Goal: Task Accomplishment & Management: Manage account settings

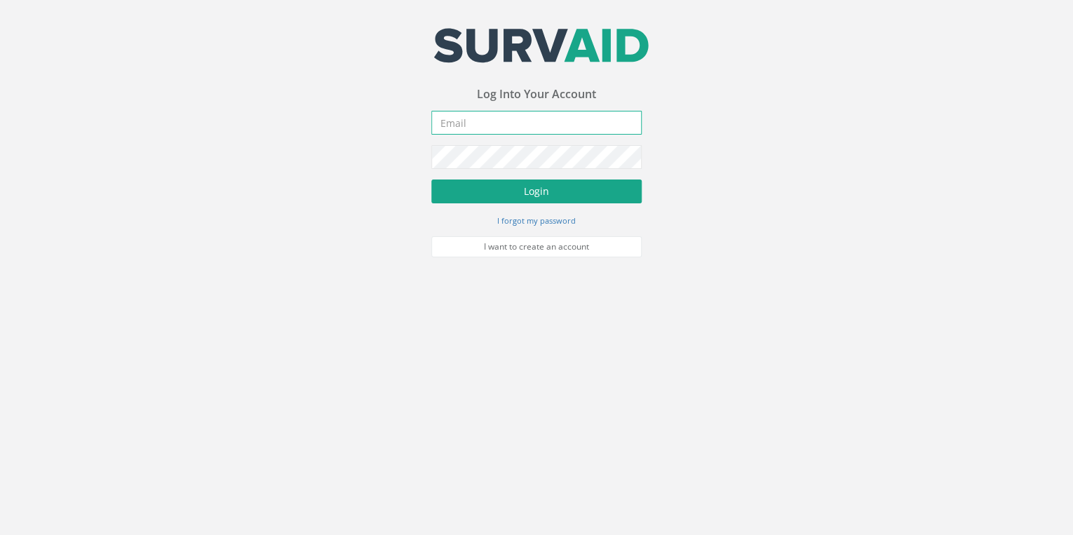
type input "[EMAIL_ADDRESS][DOMAIN_NAME]"
click at [524, 196] on button "Login" at bounding box center [536, 191] width 210 height 24
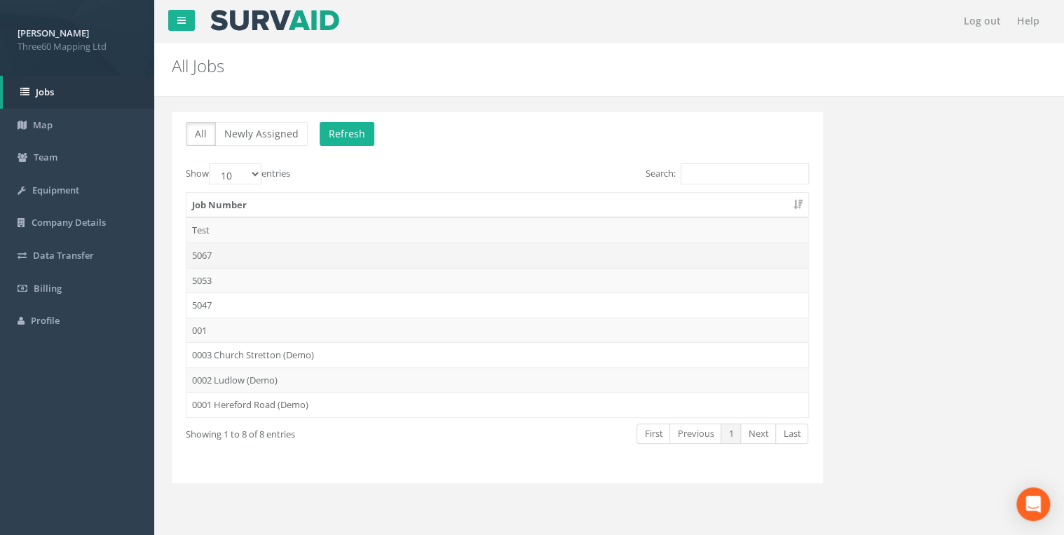
click at [229, 254] on td "5067" at bounding box center [497, 255] width 622 height 25
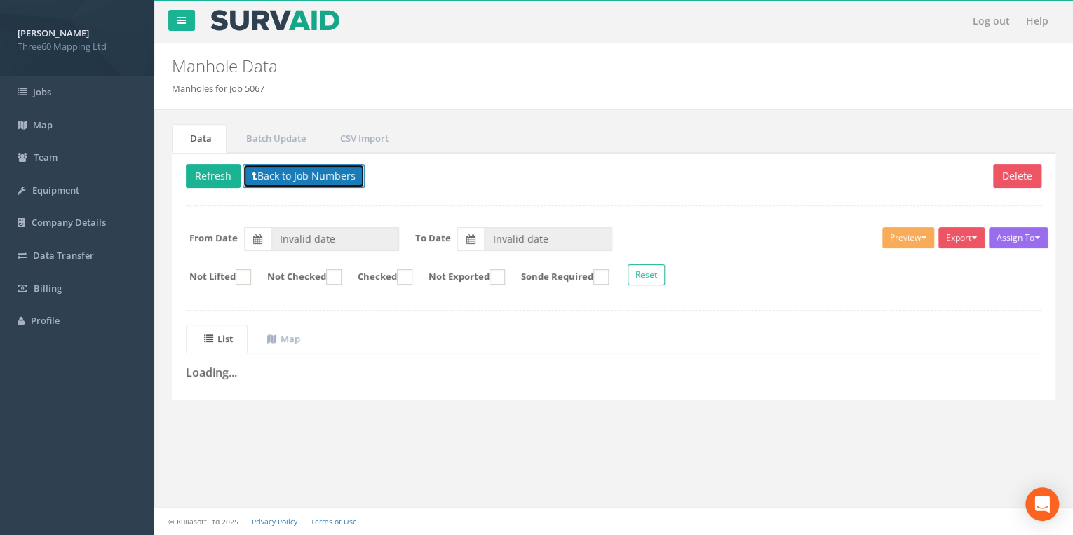
click at [302, 179] on button "Back to Job Numbers" at bounding box center [304, 176] width 122 height 24
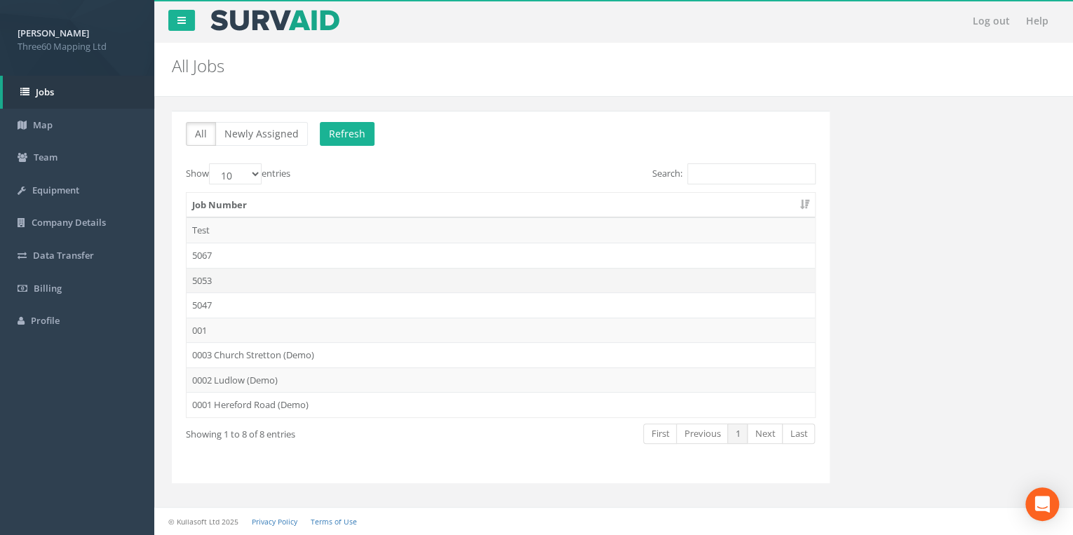
click at [212, 276] on td "5053" at bounding box center [500, 280] width 628 height 25
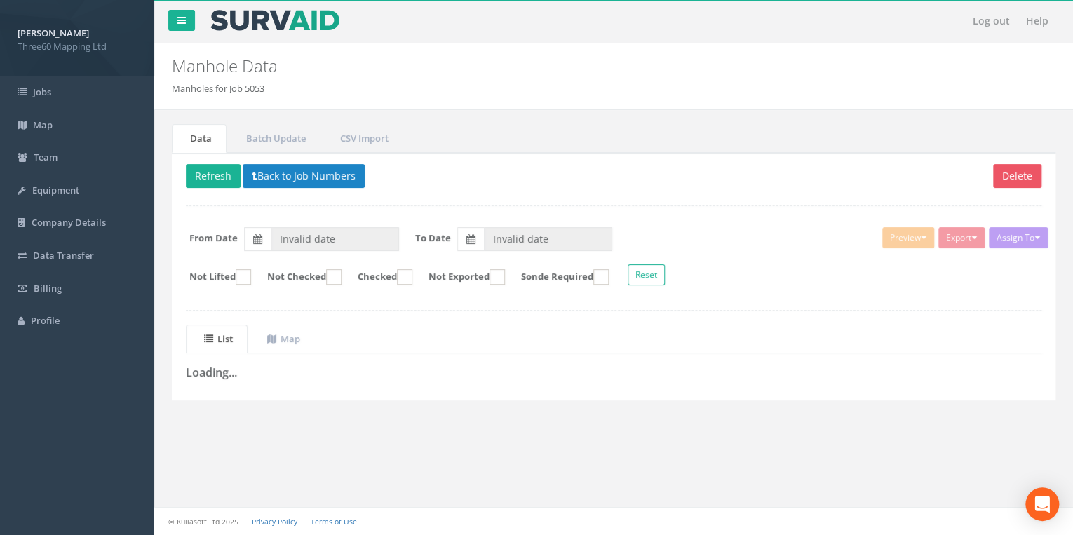
type input "[DATE]"
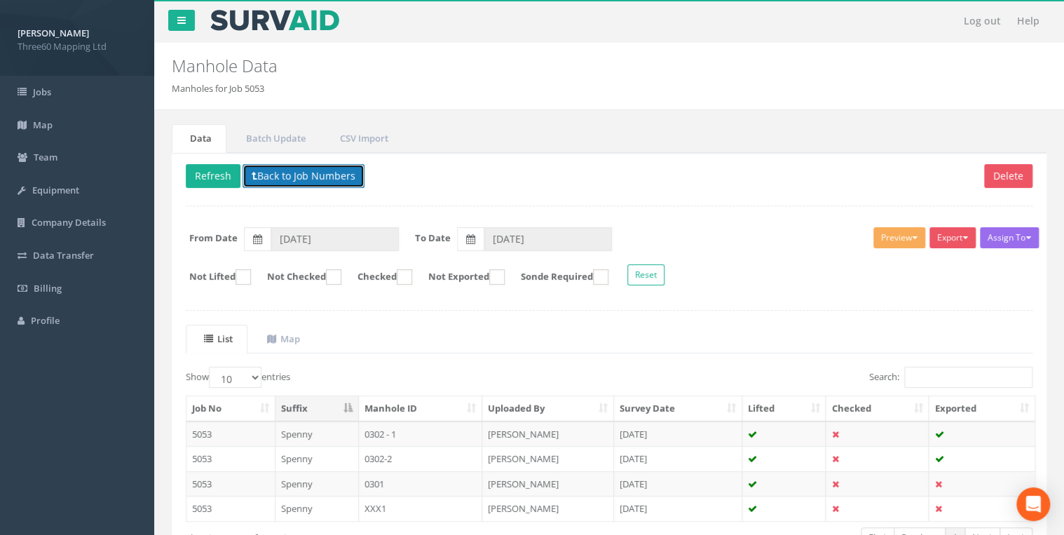
click at [280, 172] on button "Back to Job Numbers" at bounding box center [304, 176] width 122 height 24
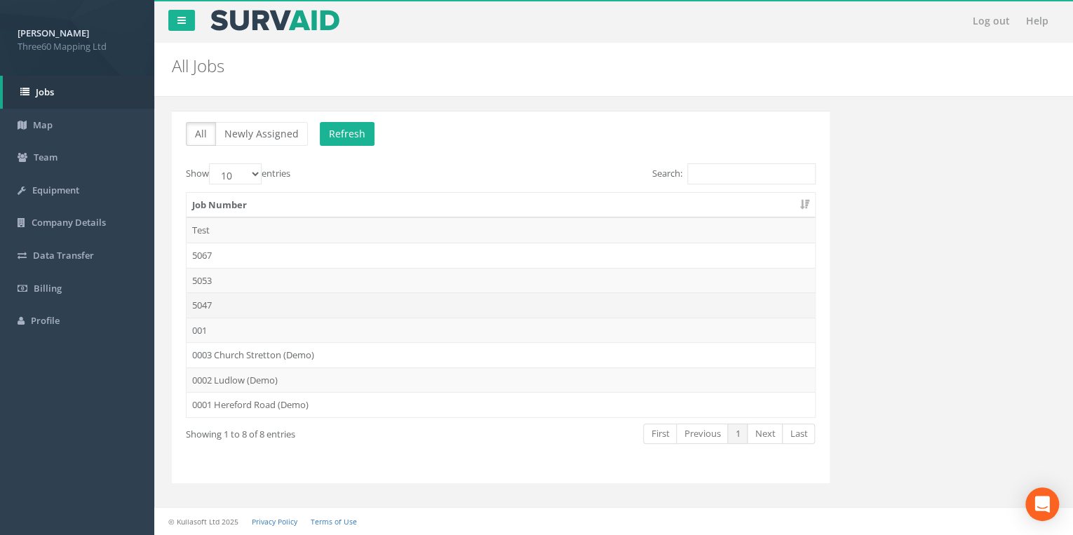
click at [215, 300] on td "5047" at bounding box center [500, 304] width 628 height 25
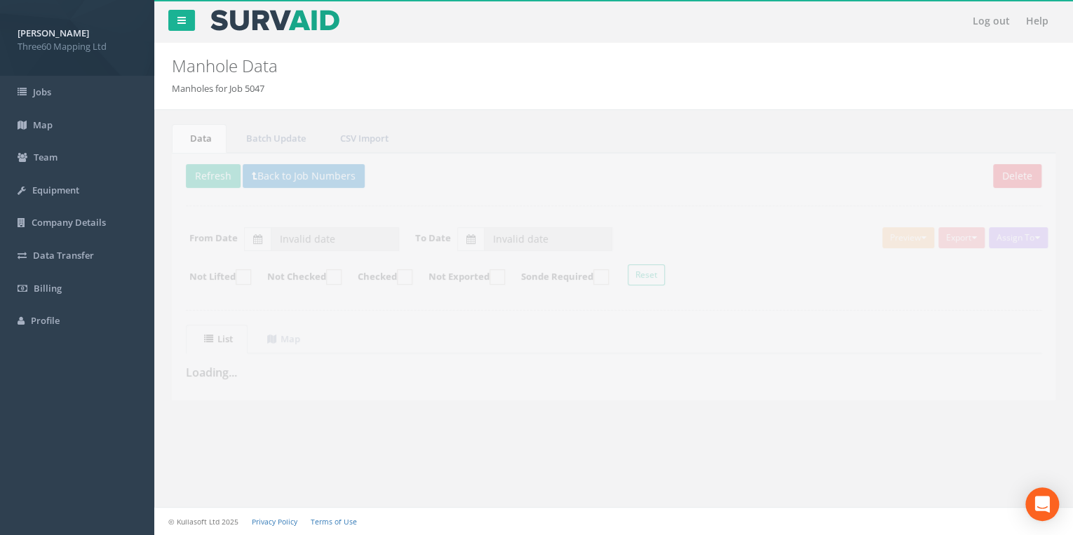
type input "[DATE]"
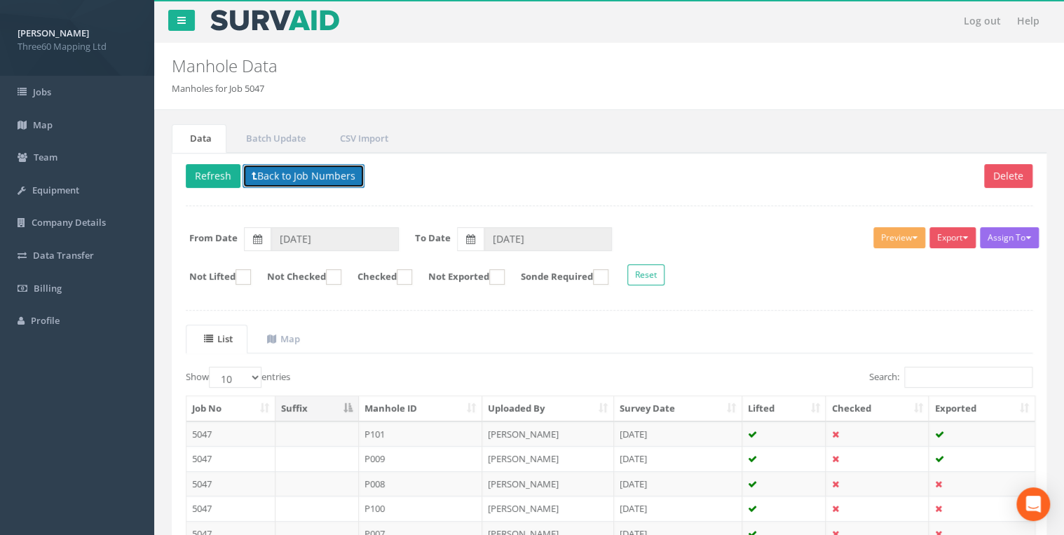
click at [294, 182] on button "Back to Job Numbers" at bounding box center [304, 176] width 122 height 24
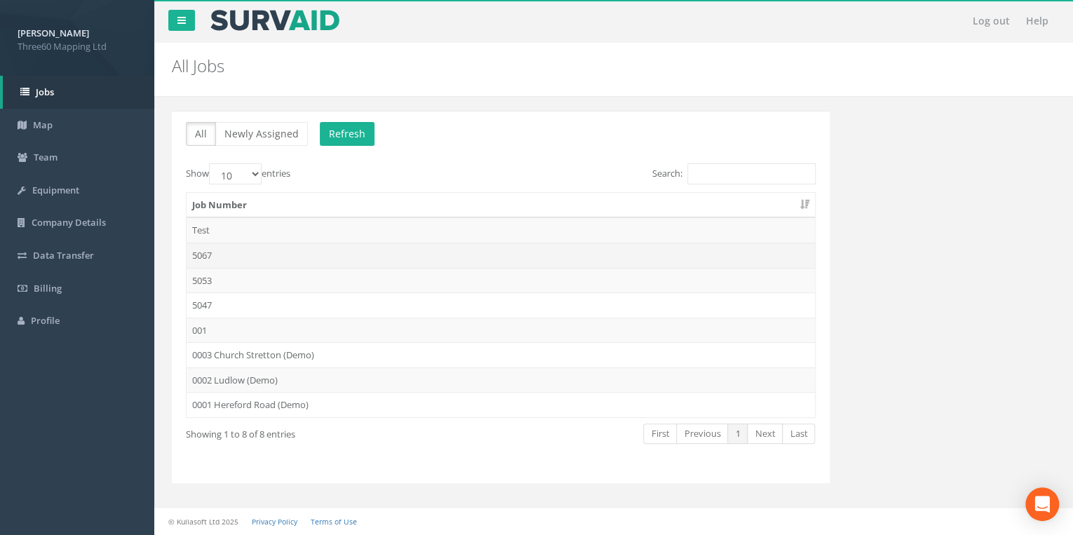
click at [208, 251] on td "5067" at bounding box center [500, 255] width 628 height 25
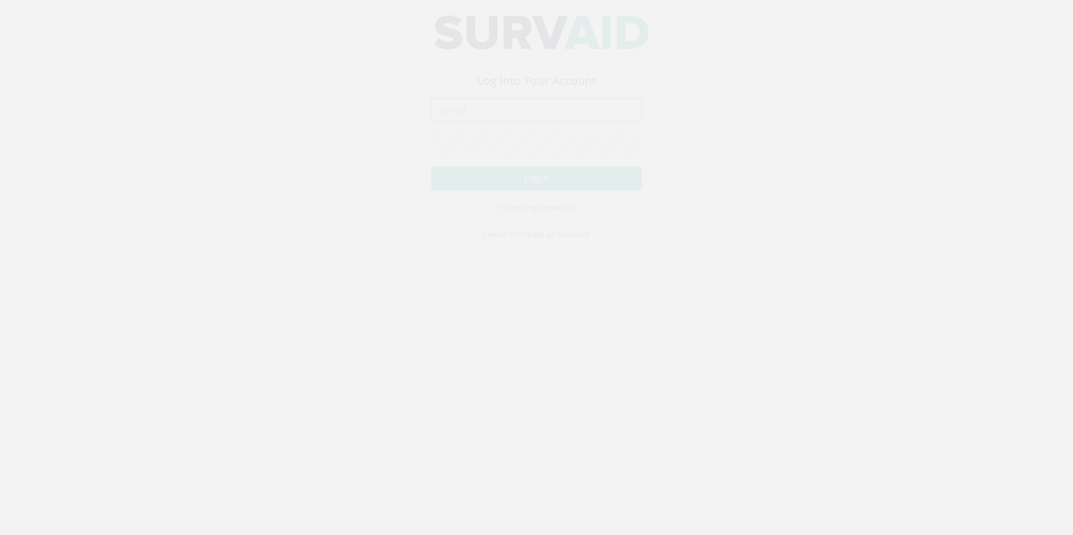
type input "[EMAIL_ADDRESS][DOMAIN_NAME]"
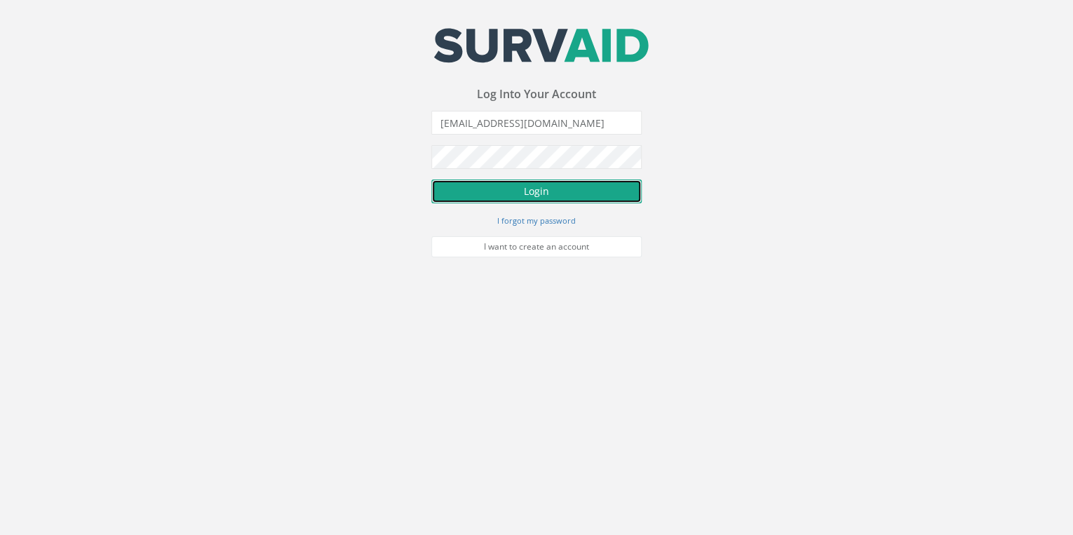
click at [527, 187] on button "Login" at bounding box center [536, 191] width 210 height 24
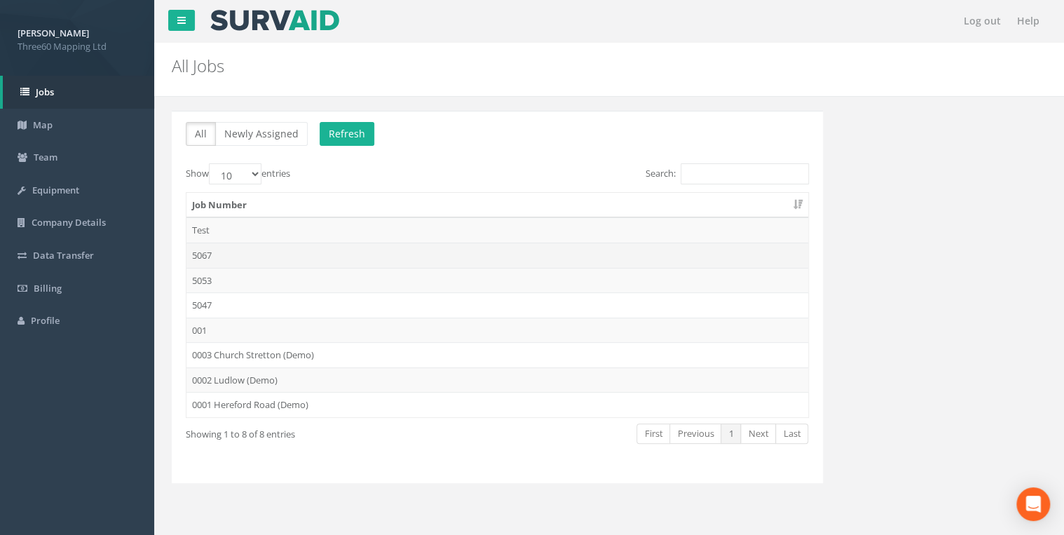
click at [199, 252] on td "5067" at bounding box center [497, 255] width 622 height 25
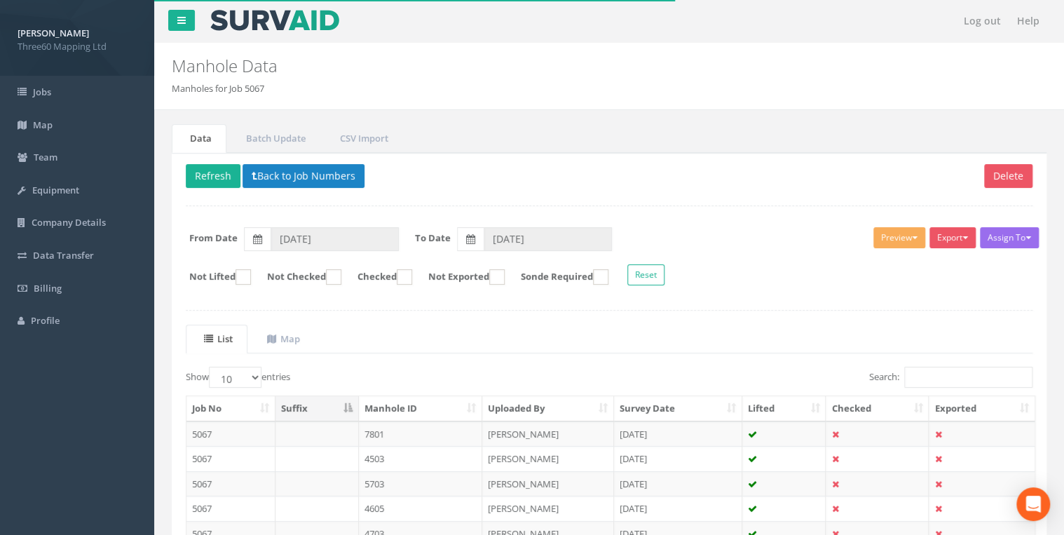
scroll to position [224, 0]
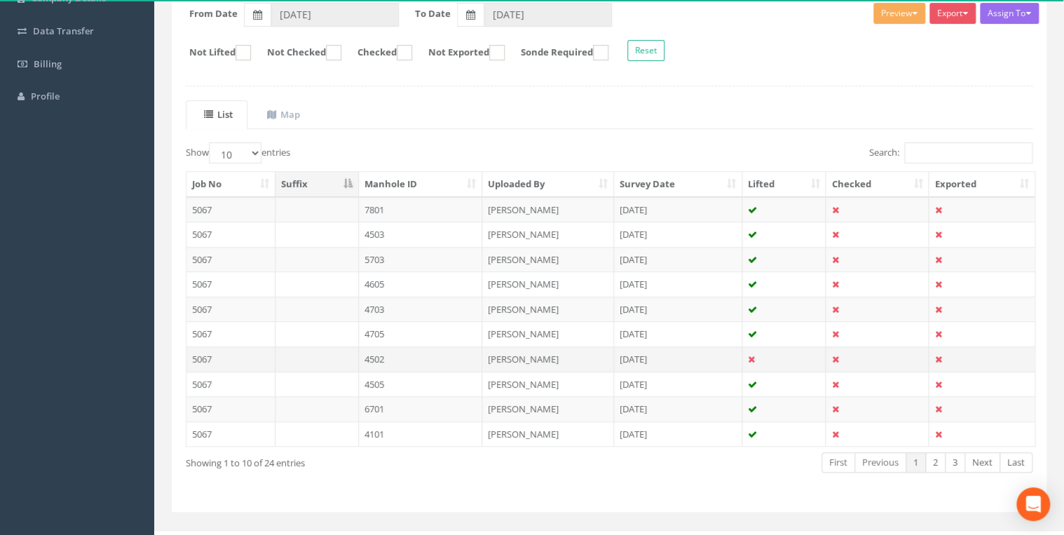
click at [357, 358] on td at bounding box center [317, 358] width 83 height 25
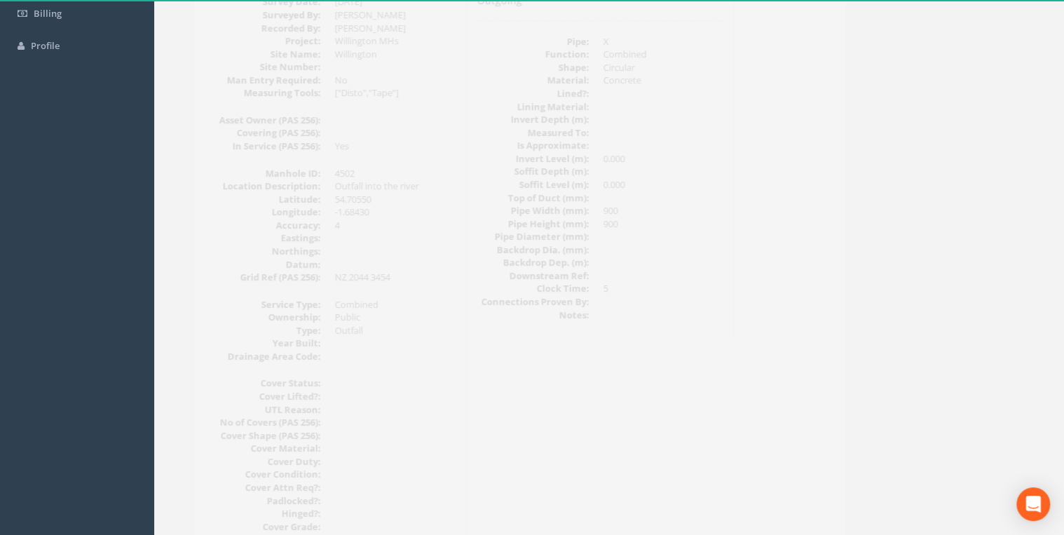
scroll to position [0, 0]
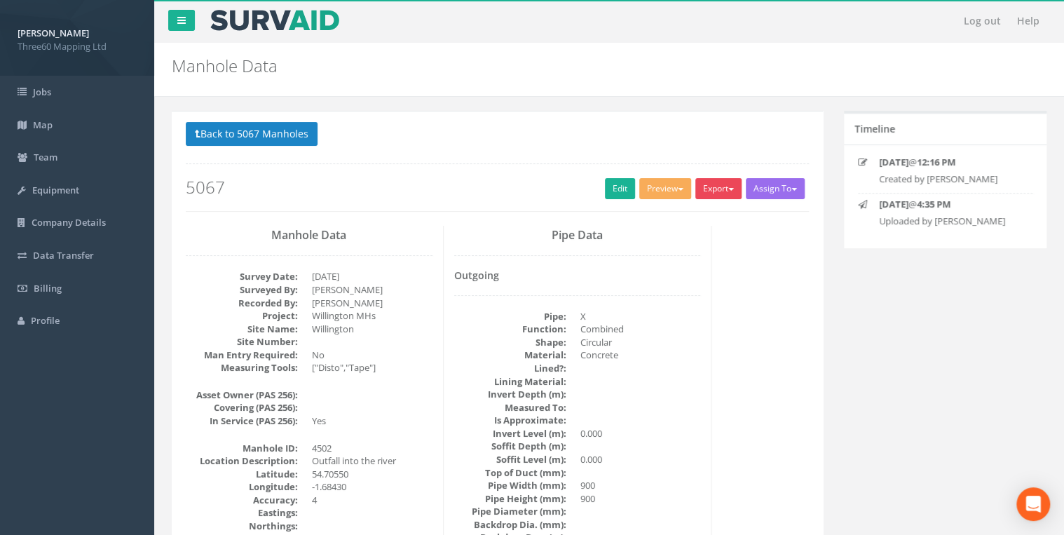
click at [730, 185] on button "Export" at bounding box center [718, 188] width 46 height 21
click at [684, 215] on link "360 Manhole" at bounding box center [690, 218] width 107 height 22
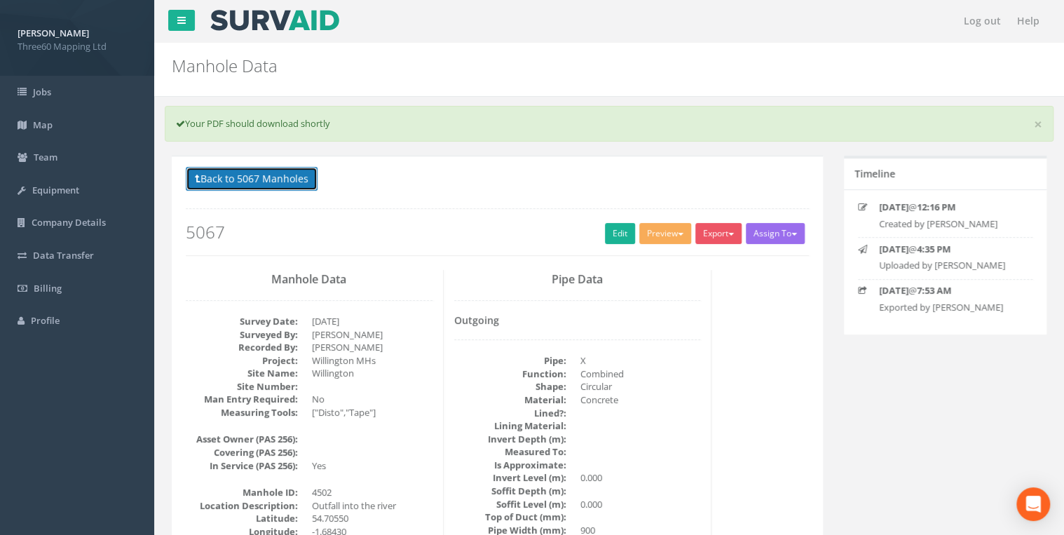
click at [276, 175] on button "Back to 5067 Manholes" at bounding box center [252, 179] width 132 height 24
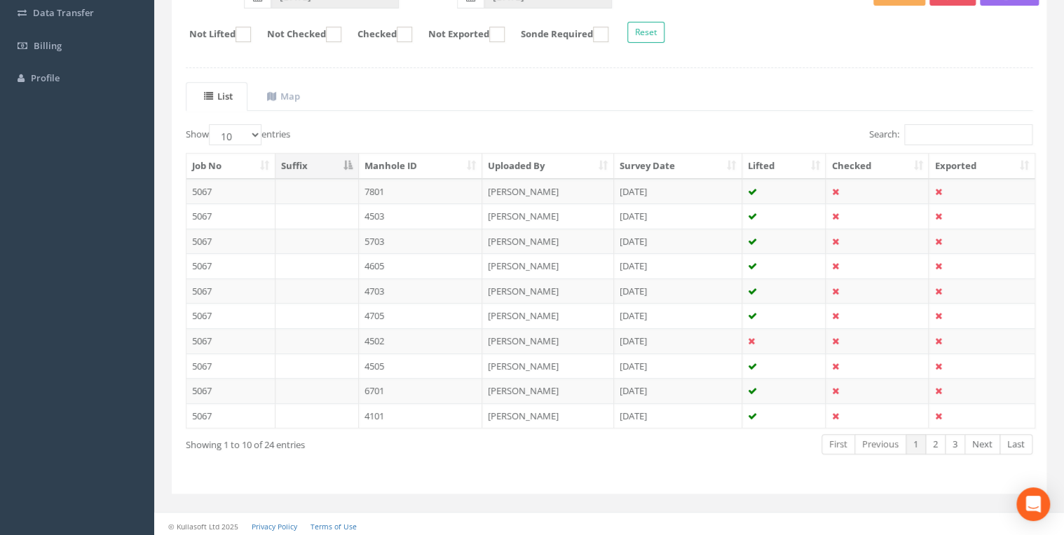
scroll to position [243, 0]
click at [393, 184] on td "7801" at bounding box center [421, 190] width 124 height 25
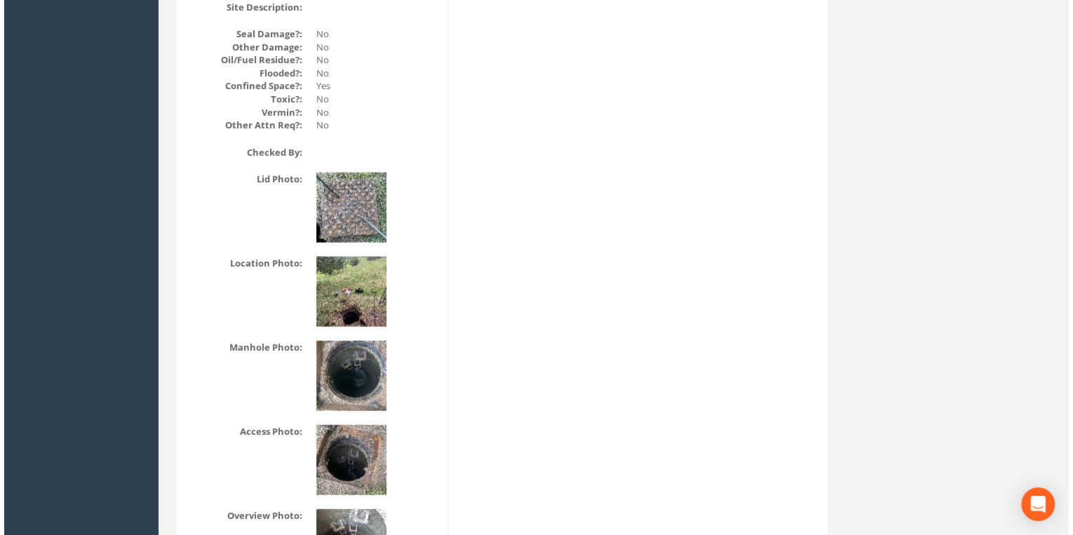
scroll to position [1829, 0]
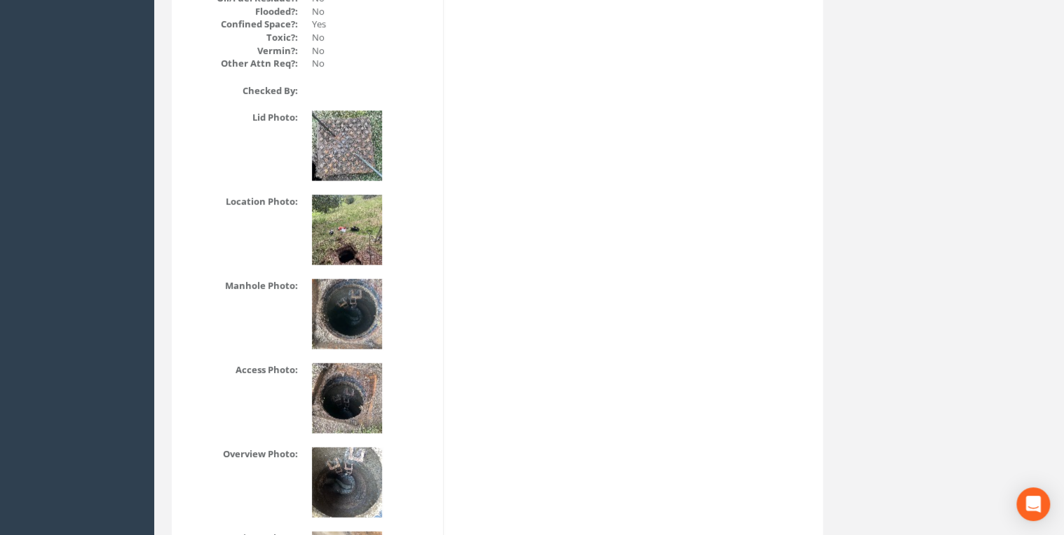
click at [339, 231] on img at bounding box center [347, 230] width 70 height 70
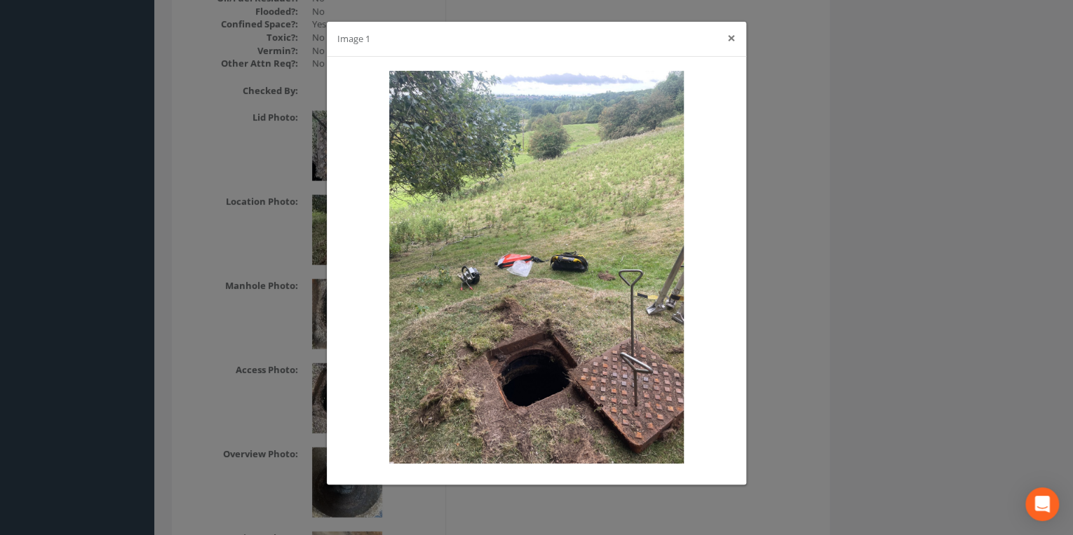
click at [730, 39] on button "×" at bounding box center [731, 38] width 8 height 15
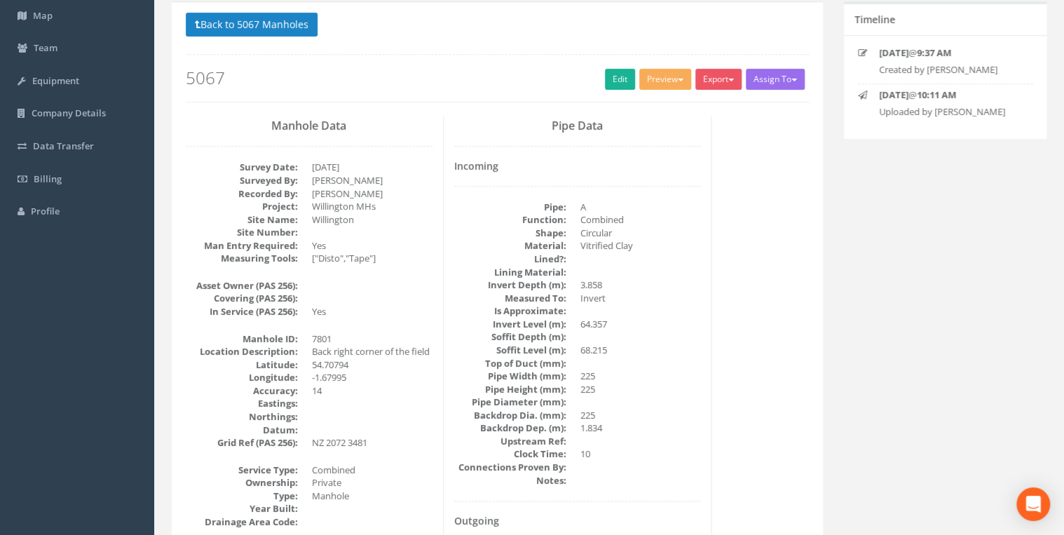
scroll to position [0, 0]
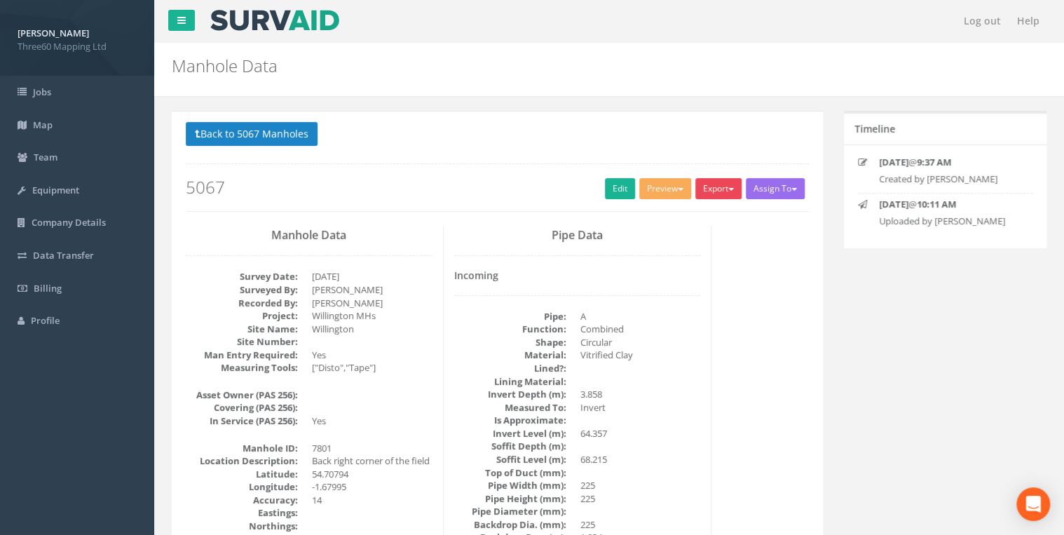
click at [727, 178] on button "Export" at bounding box center [718, 188] width 46 height 21
click at [688, 215] on link "360 Manhole" at bounding box center [690, 218] width 107 height 22
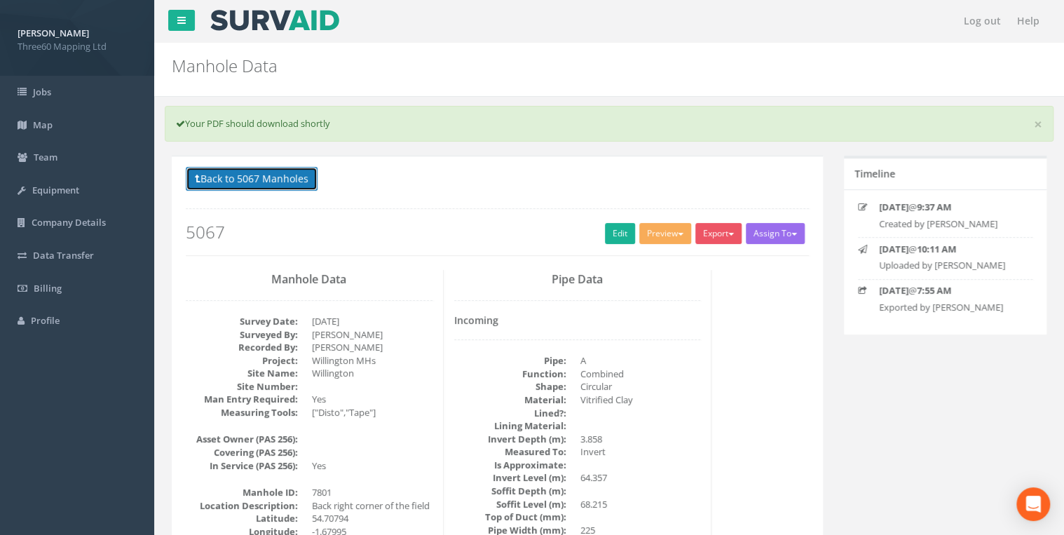
click at [280, 182] on button "Back to 5067 Manholes" at bounding box center [252, 179] width 132 height 24
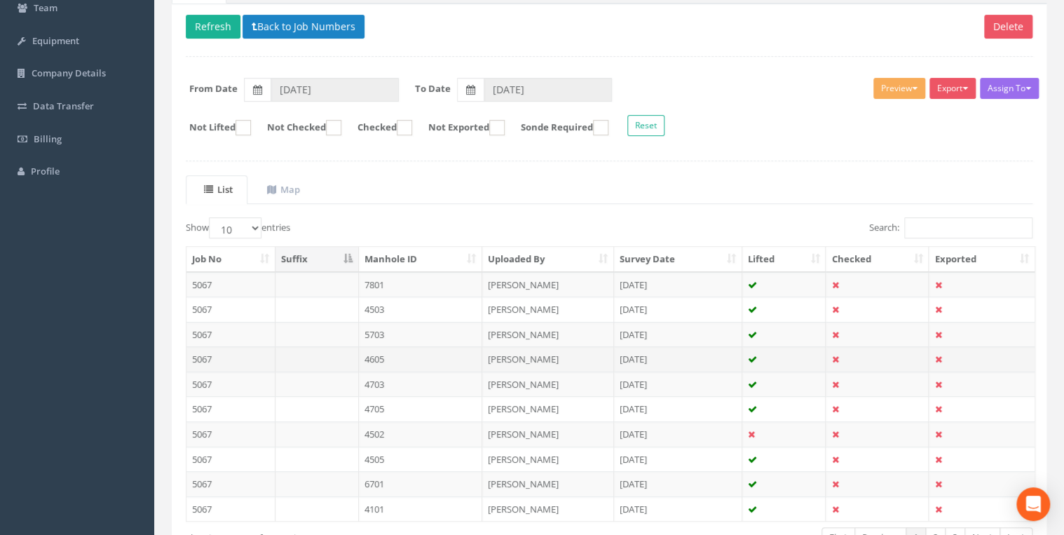
scroll to position [224, 0]
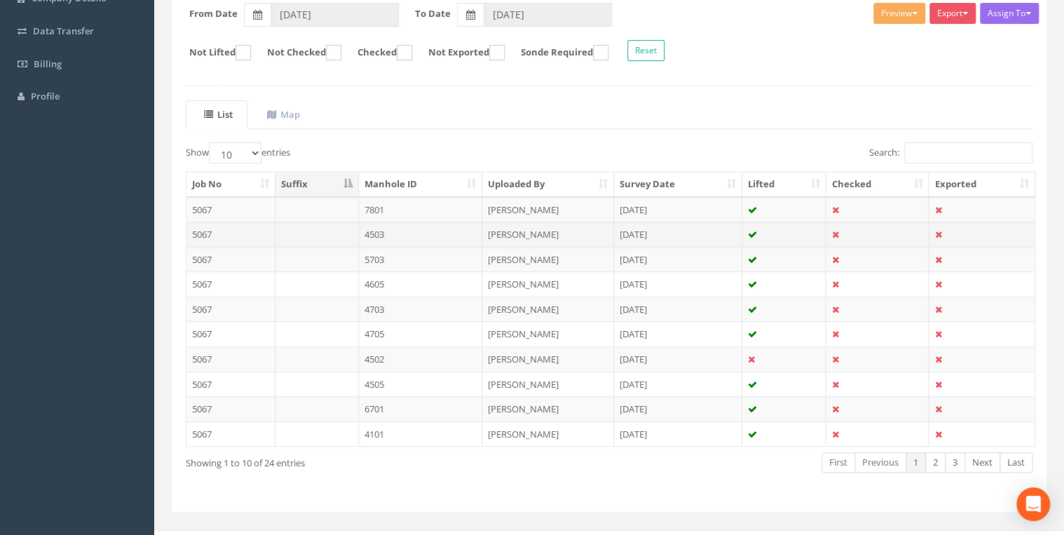
click at [582, 231] on td "[PERSON_NAME]" at bounding box center [548, 234] width 132 height 25
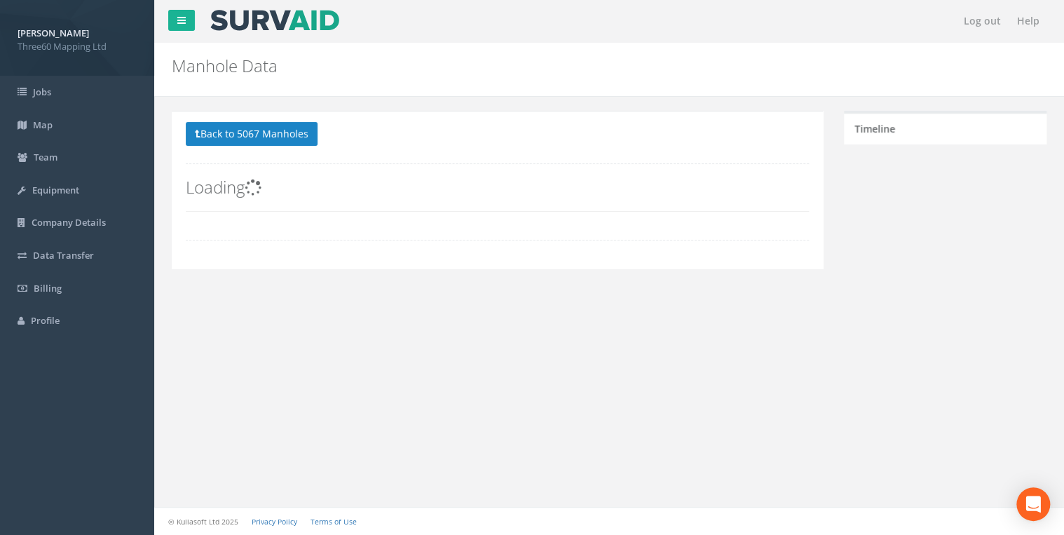
scroll to position [0, 0]
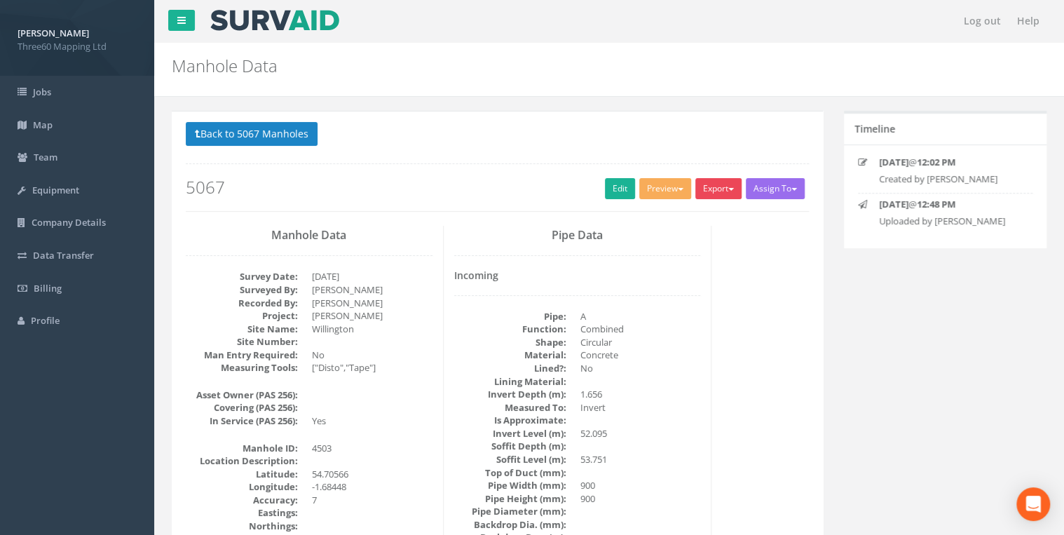
click at [714, 186] on button "Export" at bounding box center [718, 188] width 46 height 21
click at [700, 216] on link "360 Manhole" at bounding box center [690, 218] width 107 height 22
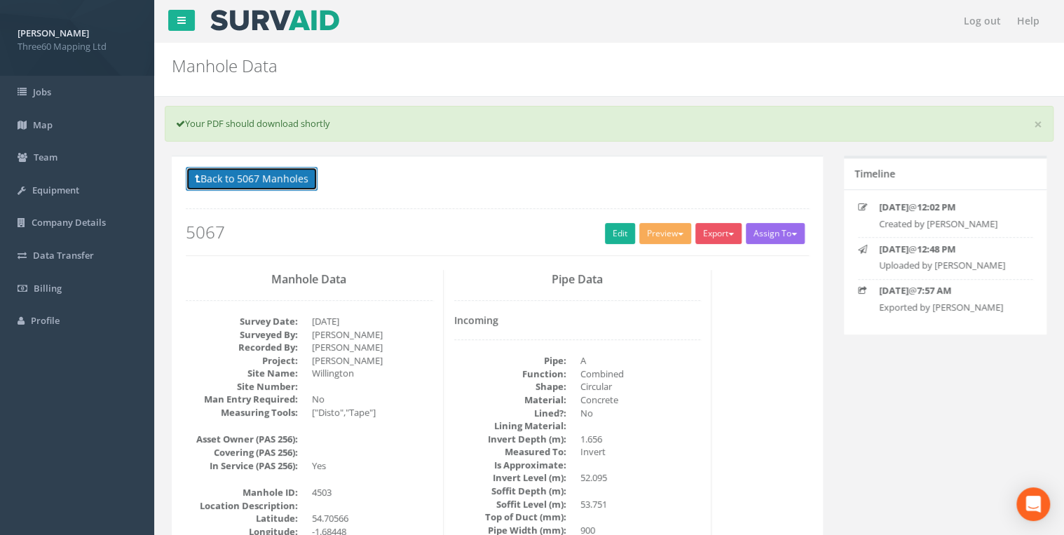
click at [224, 176] on button "Back to 5067 Manholes" at bounding box center [252, 179] width 132 height 24
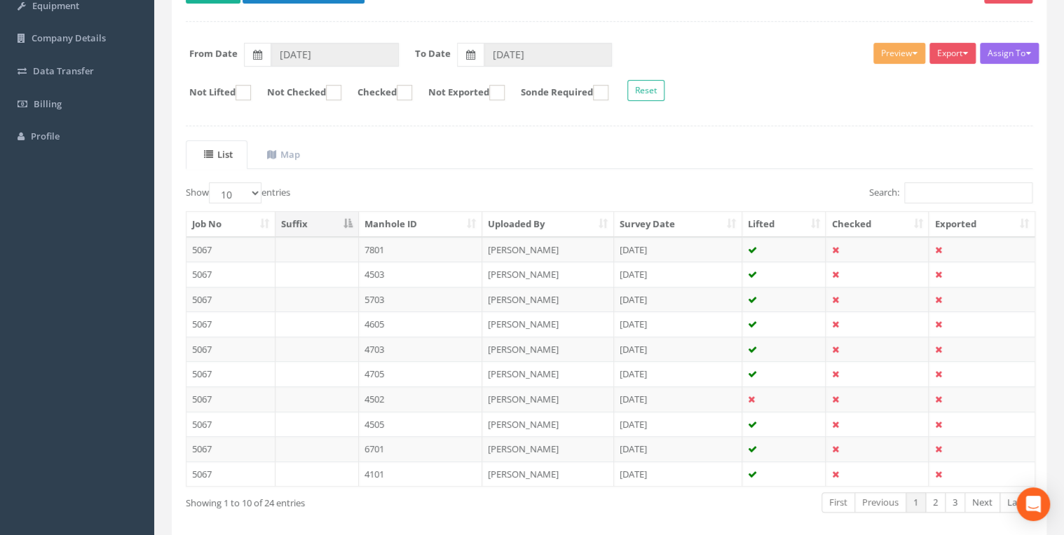
scroll to position [243, 0]
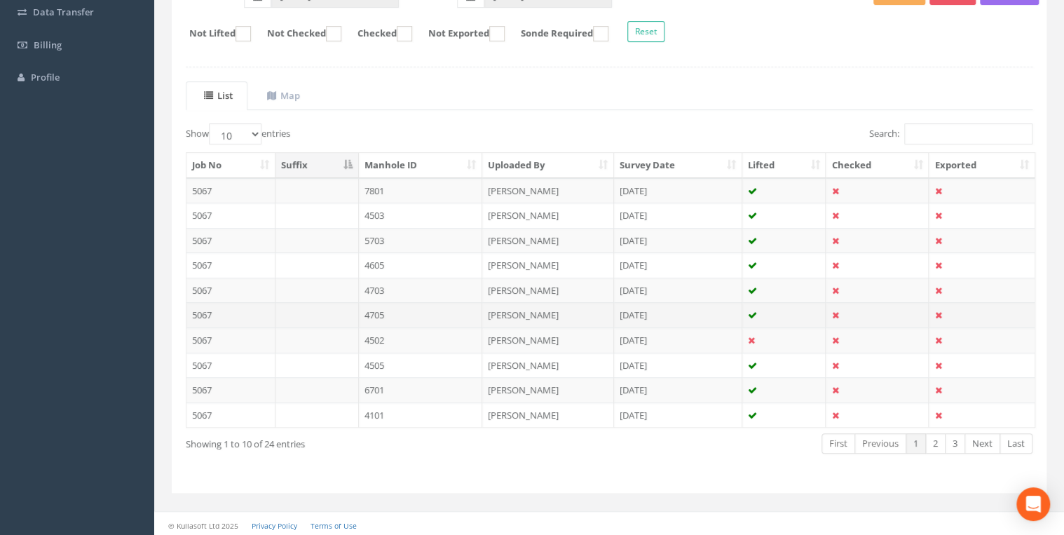
click at [453, 312] on td "4705" at bounding box center [421, 314] width 124 height 25
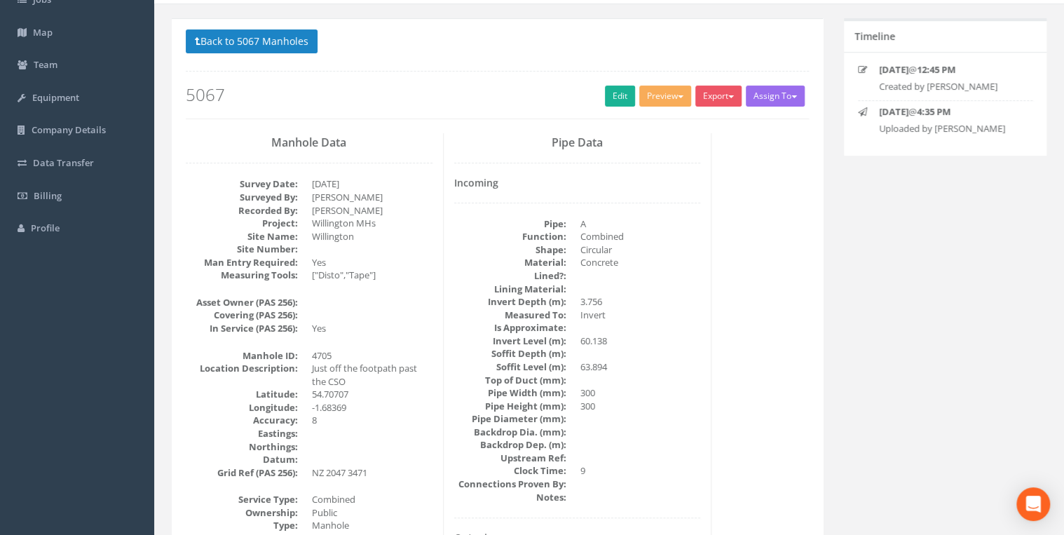
scroll to position [0, 0]
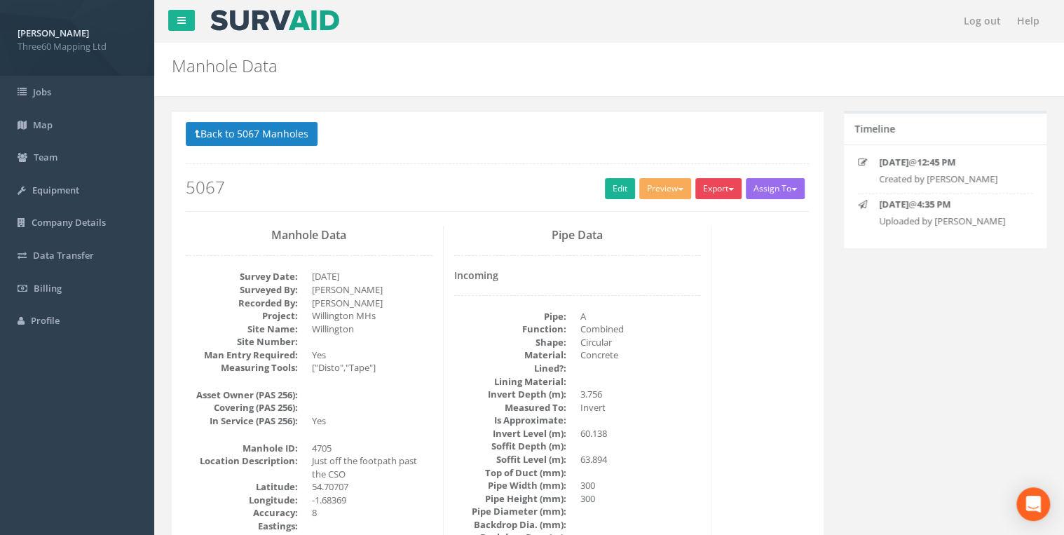
click at [698, 194] on button "Export" at bounding box center [718, 188] width 46 height 21
click at [681, 222] on link "360 Manhole" at bounding box center [690, 218] width 107 height 22
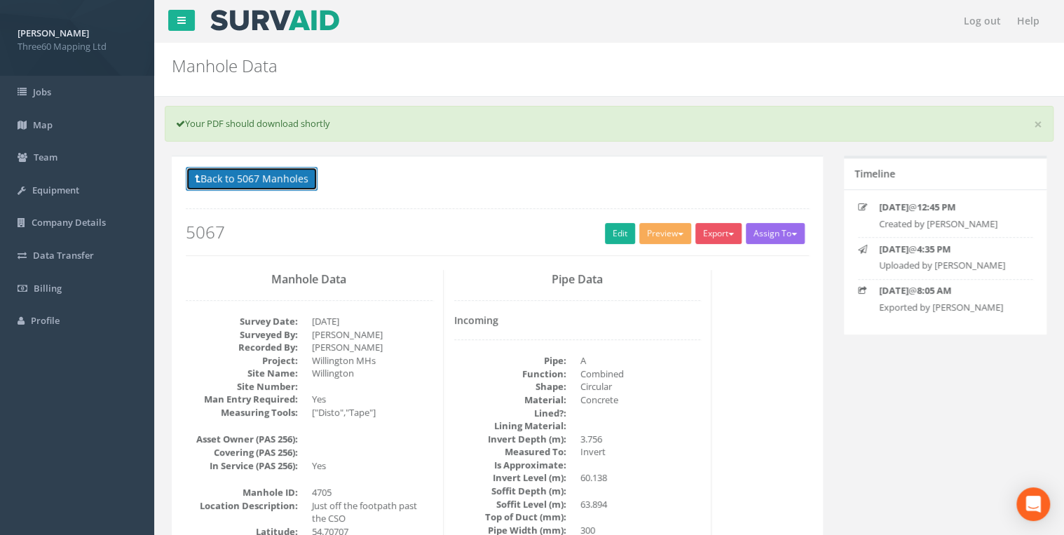
click at [293, 179] on button "Back to 5067 Manholes" at bounding box center [252, 179] width 132 height 24
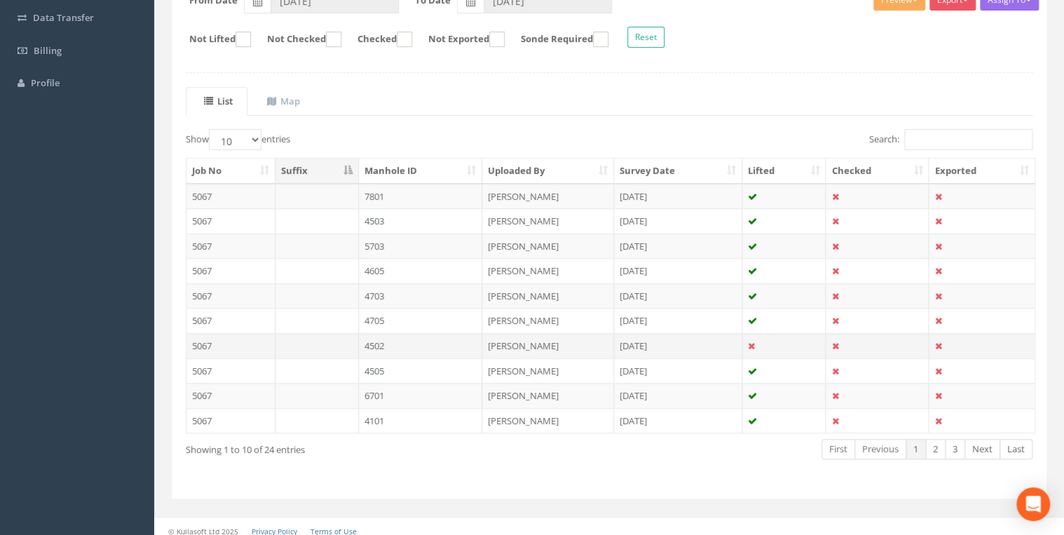
scroll to position [243, 0]
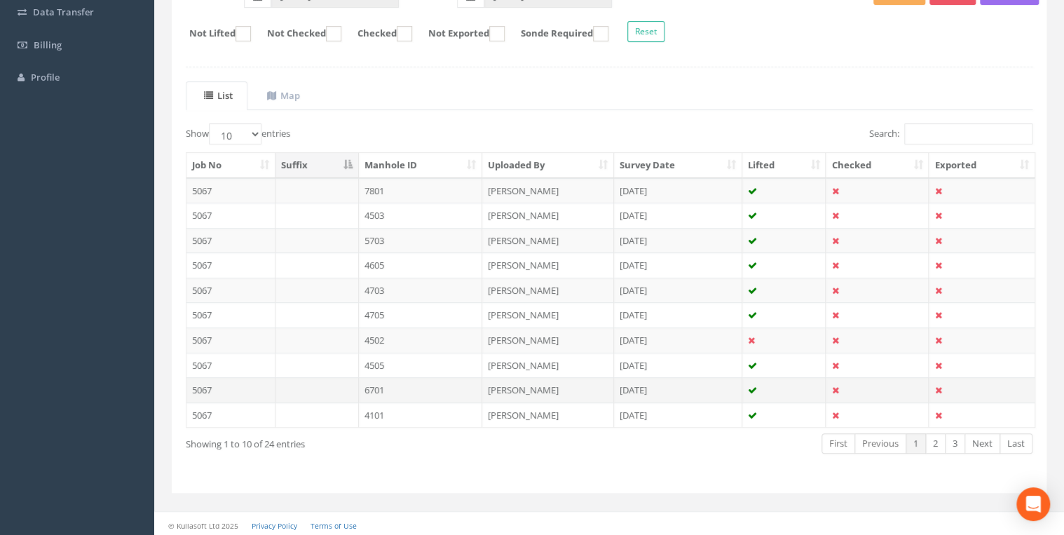
click at [379, 383] on td "6701" at bounding box center [421, 389] width 124 height 25
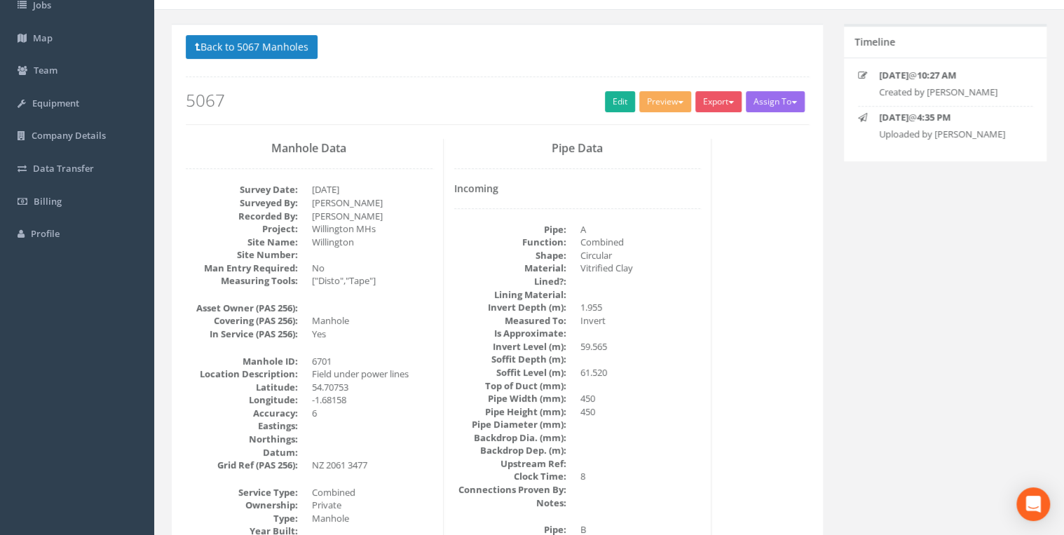
scroll to position [0, 0]
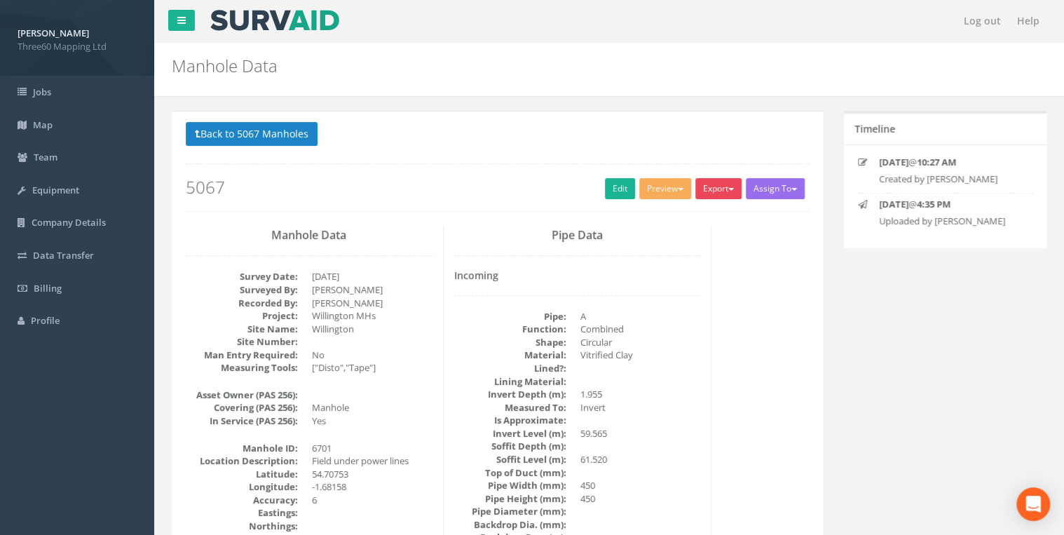
click at [715, 182] on button "Export" at bounding box center [718, 188] width 46 height 21
click at [702, 217] on link "360 Manhole" at bounding box center [690, 218] width 107 height 22
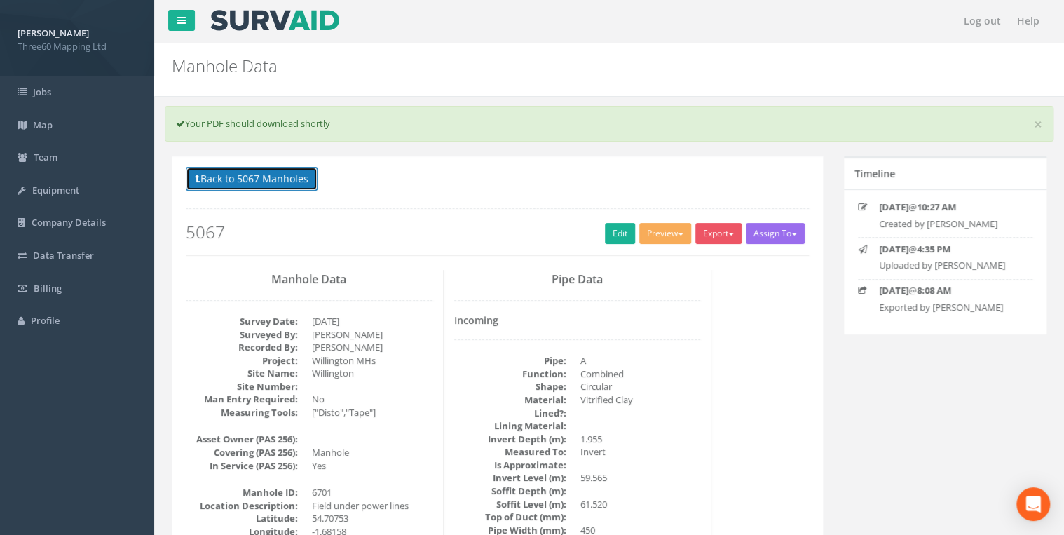
click at [271, 172] on button "Back to 5067 Manholes" at bounding box center [252, 179] width 132 height 24
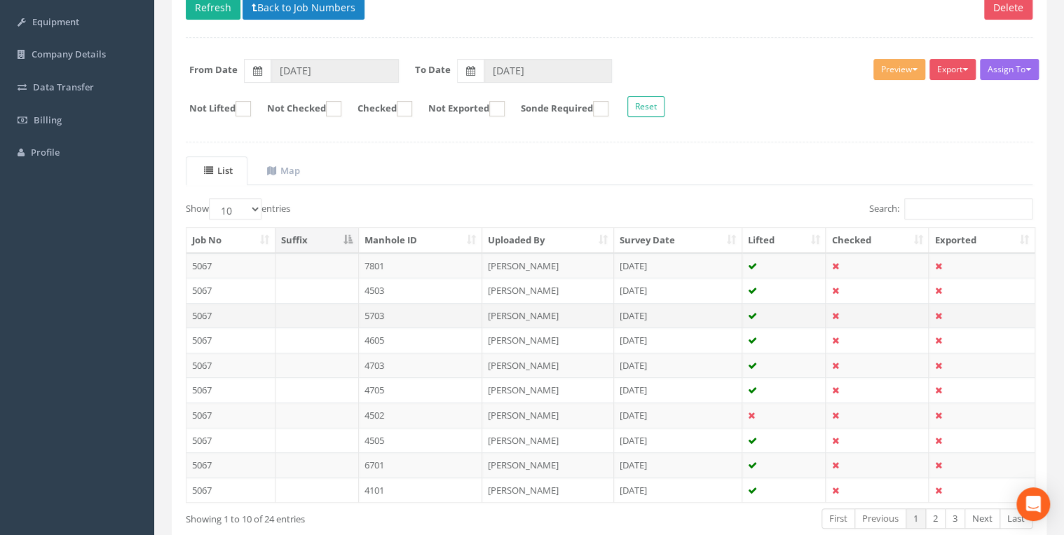
scroll to position [243, 0]
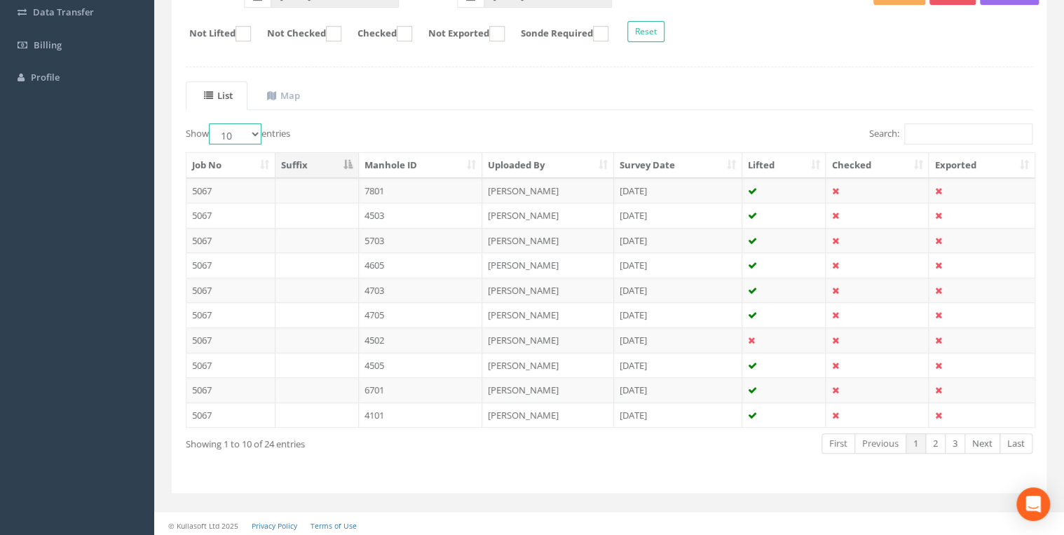
click at [257, 130] on select "10 25 50 100" at bounding box center [235, 133] width 53 height 21
select select "50"
click at [211, 123] on select "10 25 50 100" at bounding box center [235, 133] width 53 height 21
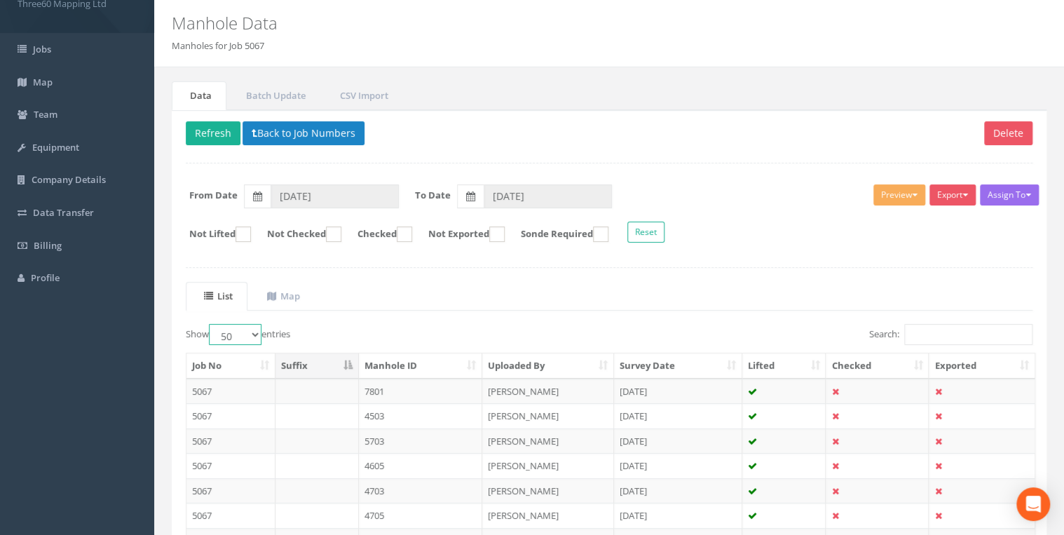
scroll to position [0, 0]
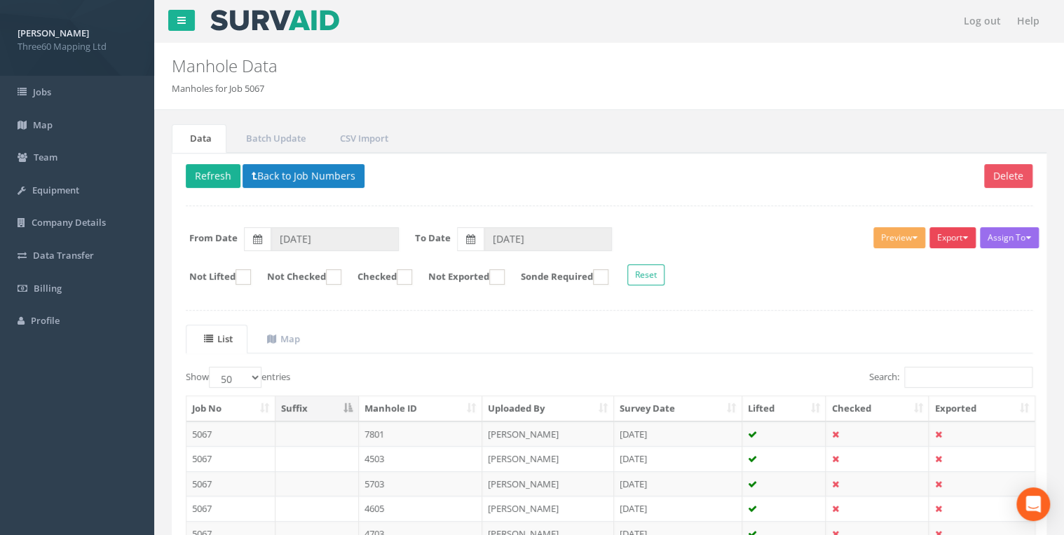
click at [945, 246] on button "Export" at bounding box center [953, 237] width 46 height 21
drag, startPoint x: 731, startPoint y: 335, endPoint x: 665, endPoint y: 336, distance: 66.6
click at [732, 335] on ul "List Map" at bounding box center [609, 339] width 847 height 29
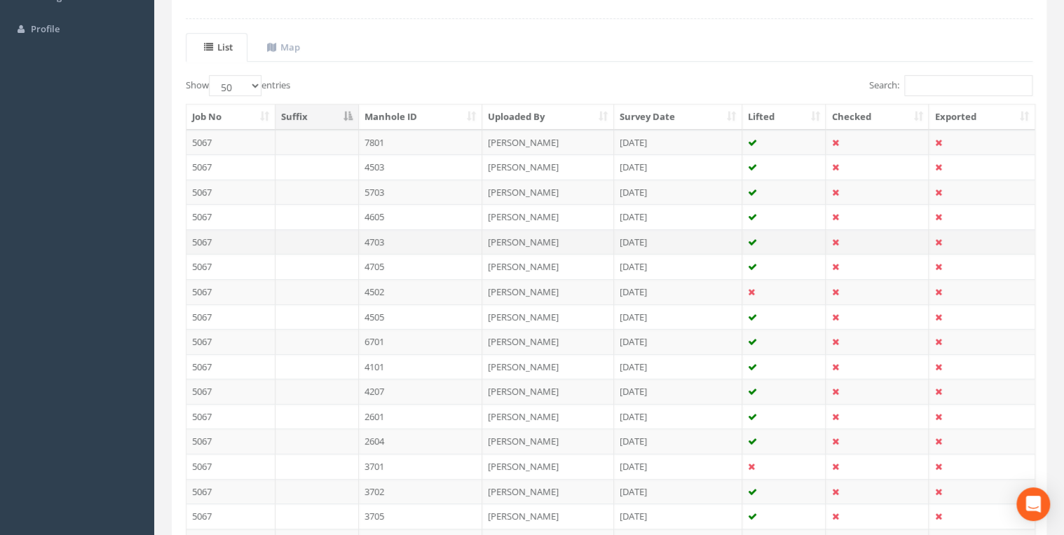
scroll to position [299, 0]
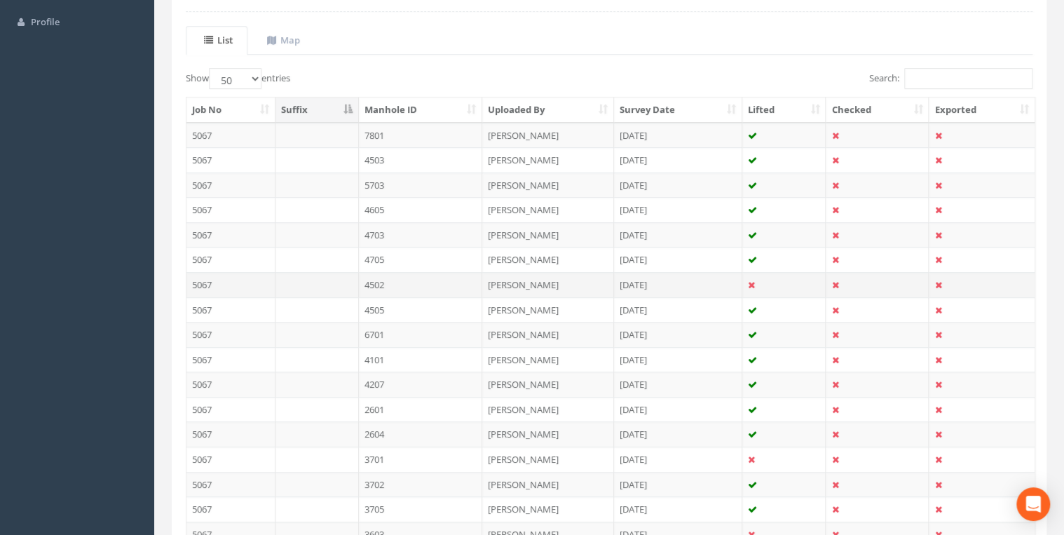
click at [387, 278] on td "4502" at bounding box center [421, 284] width 124 height 25
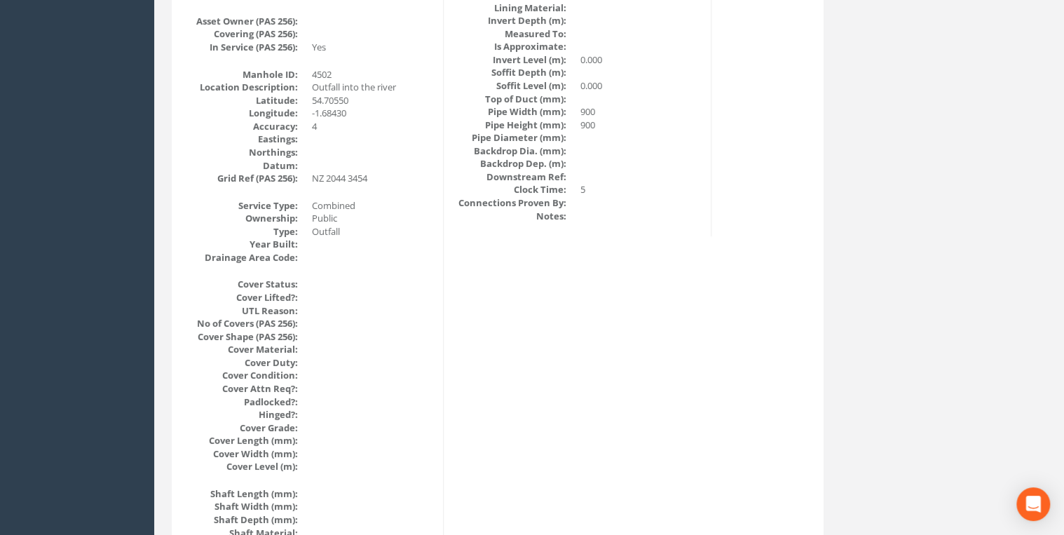
scroll to position [74, 0]
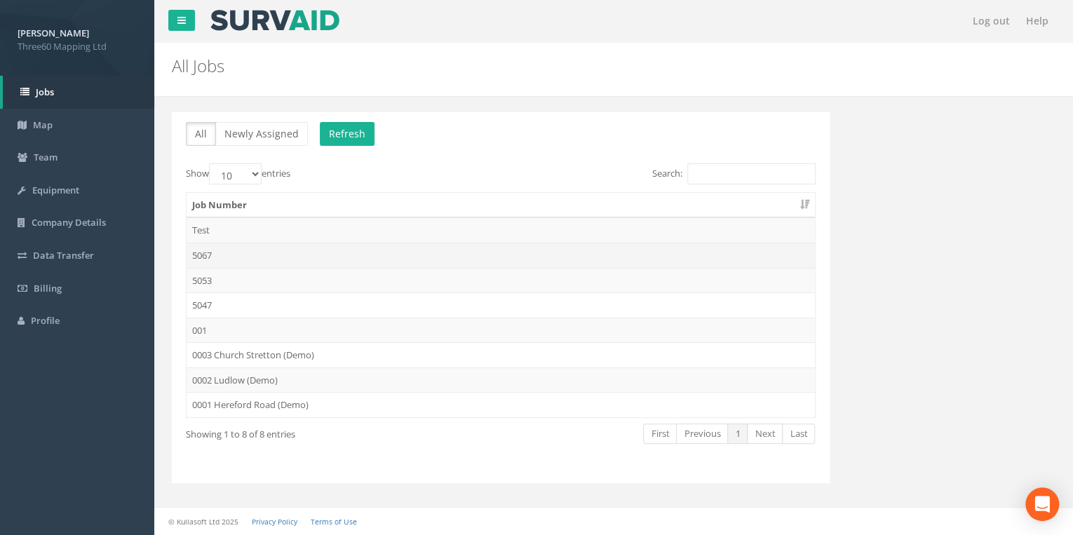
click at [216, 250] on td "5067" at bounding box center [500, 255] width 628 height 25
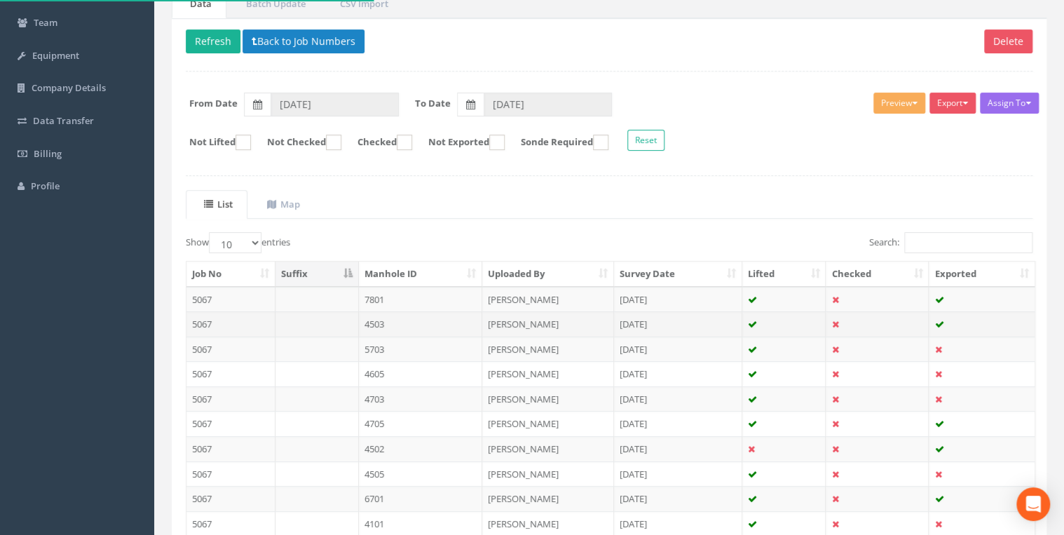
scroll to position [243, 0]
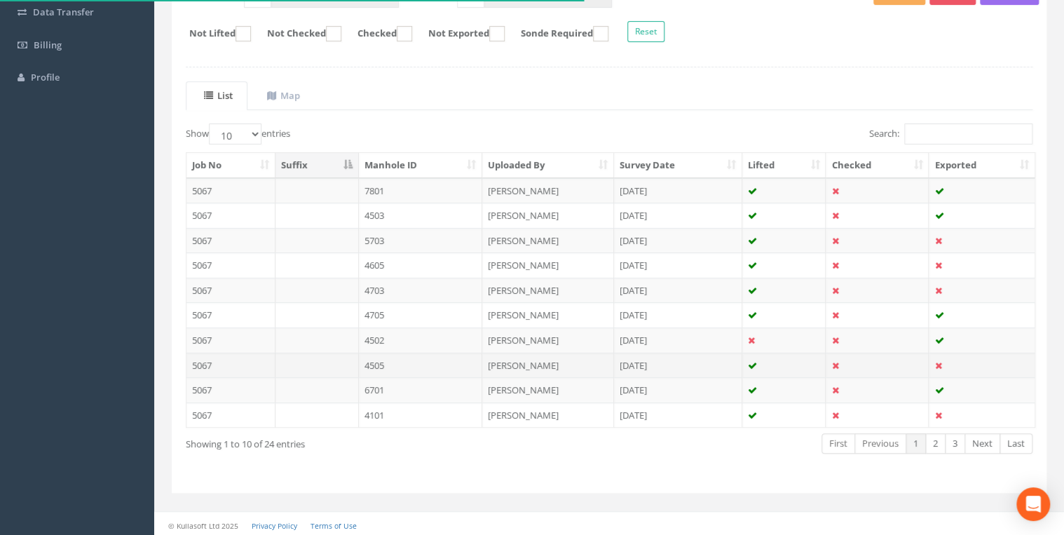
click at [395, 358] on td "4505" at bounding box center [421, 365] width 124 height 25
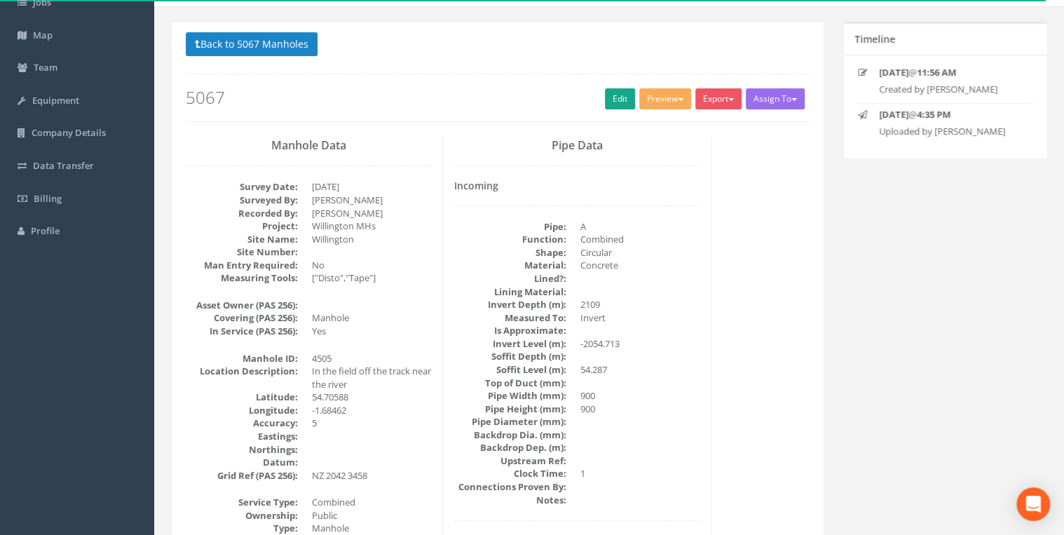
scroll to position [0, 0]
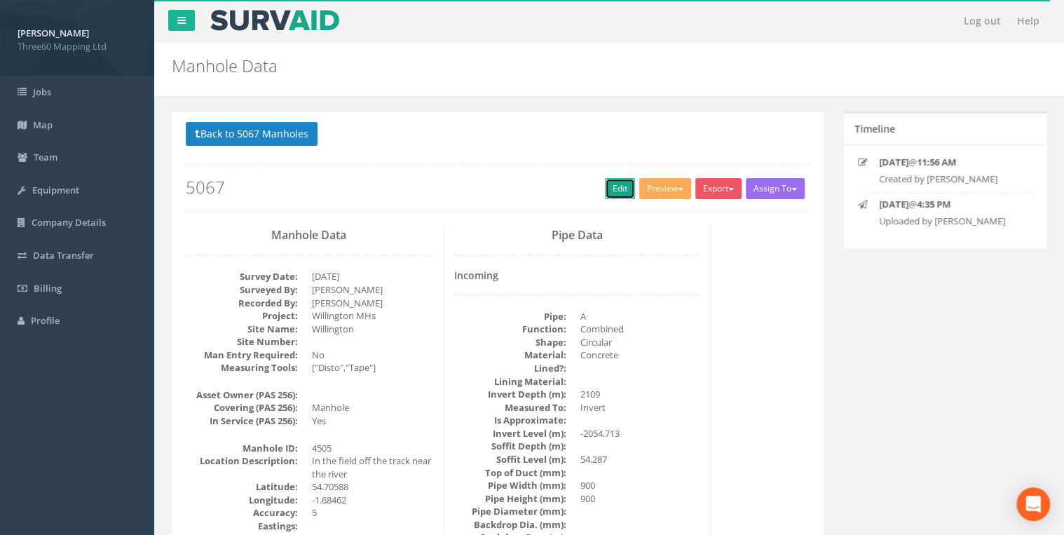
click at [620, 196] on link "Edit" at bounding box center [620, 188] width 30 height 21
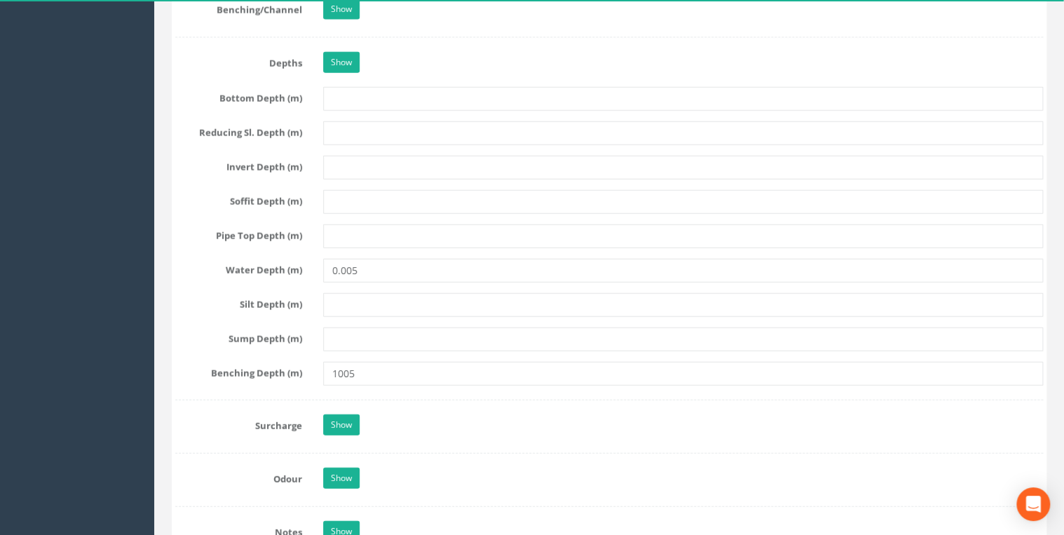
scroll to position [1720, 0]
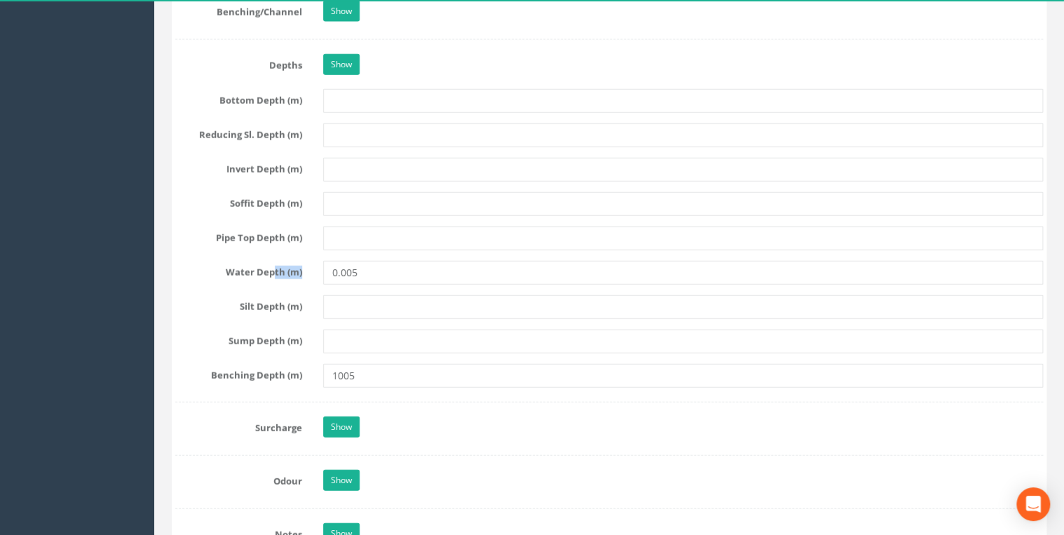
drag, startPoint x: 301, startPoint y: 269, endPoint x: 273, endPoint y: 263, distance: 28.7
click at [273, 263] on label "Water Depth (m)" at bounding box center [239, 270] width 148 height 18
drag, startPoint x: 273, startPoint y: 263, endPoint x: 322, endPoint y: 272, distance: 49.2
click at [322, 272] on div "0.005" at bounding box center [683, 273] width 741 height 24
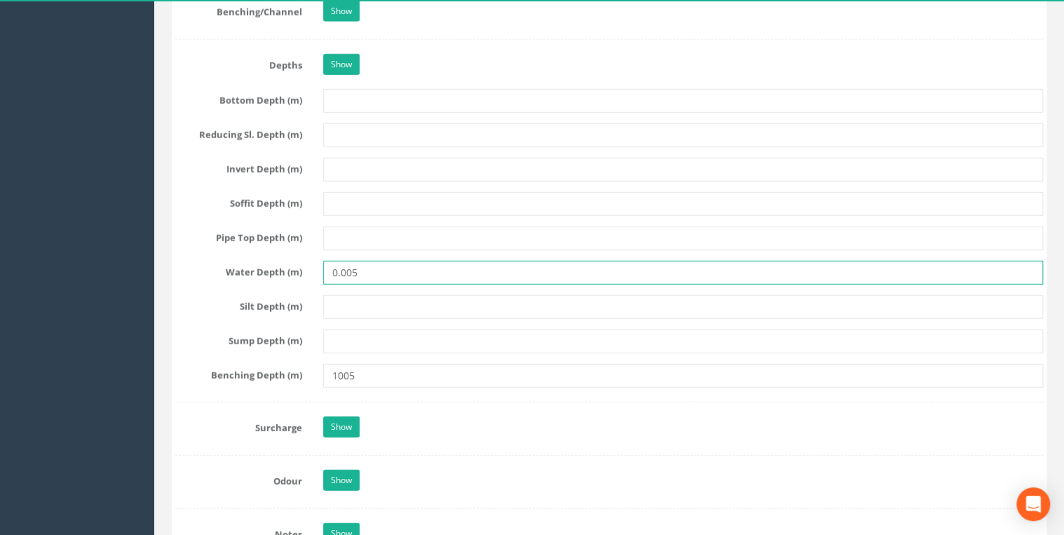
click at [375, 269] on input "0.005" at bounding box center [683, 273] width 720 height 24
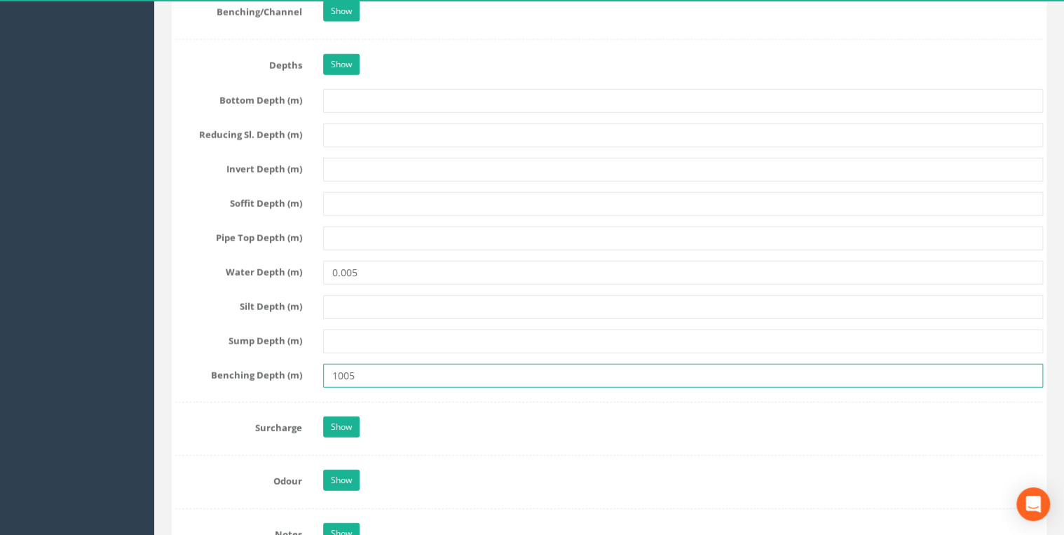
click at [390, 365] on input "1005" at bounding box center [683, 376] width 720 height 24
drag, startPoint x: 362, startPoint y: 372, endPoint x: 328, endPoint y: 369, distance: 33.7
click at [328, 369] on input "1005" at bounding box center [683, 376] width 720 height 24
click at [402, 373] on input "1005" at bounding box center [683, 376] width 720 height 24
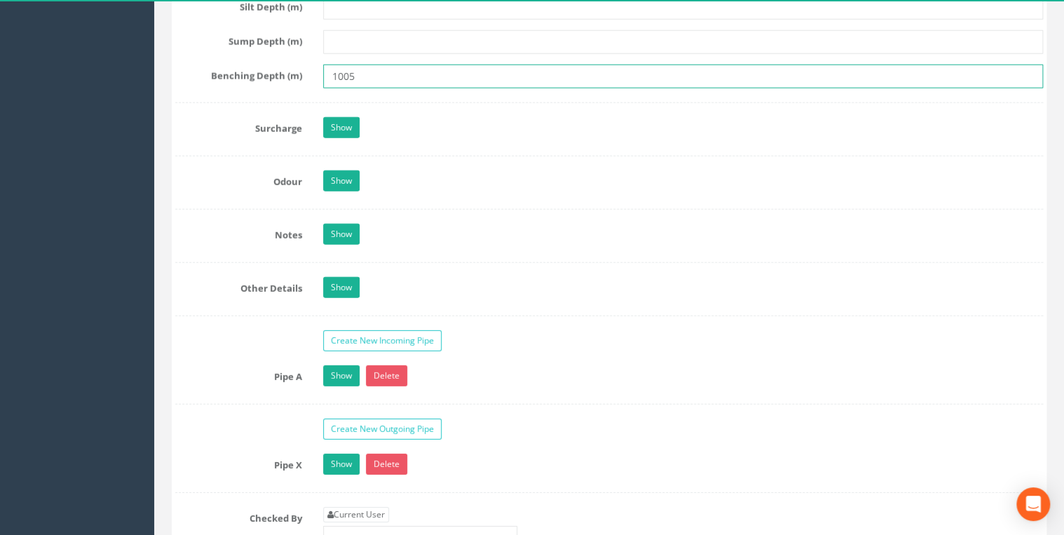
click at [339, 67] on input "1005" at bounding box center [683, 76] width 720 height 24
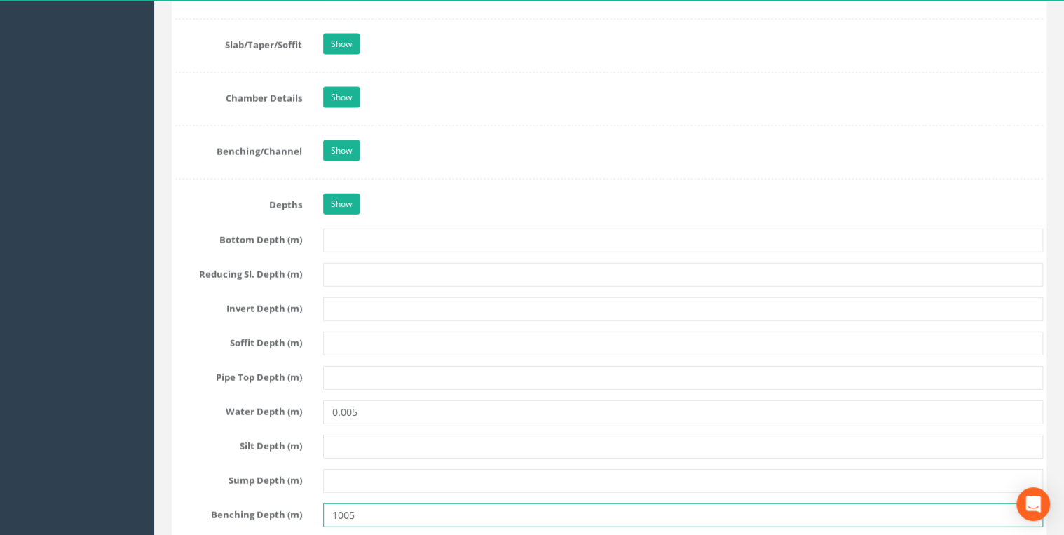
scroll to position [1720, 0]
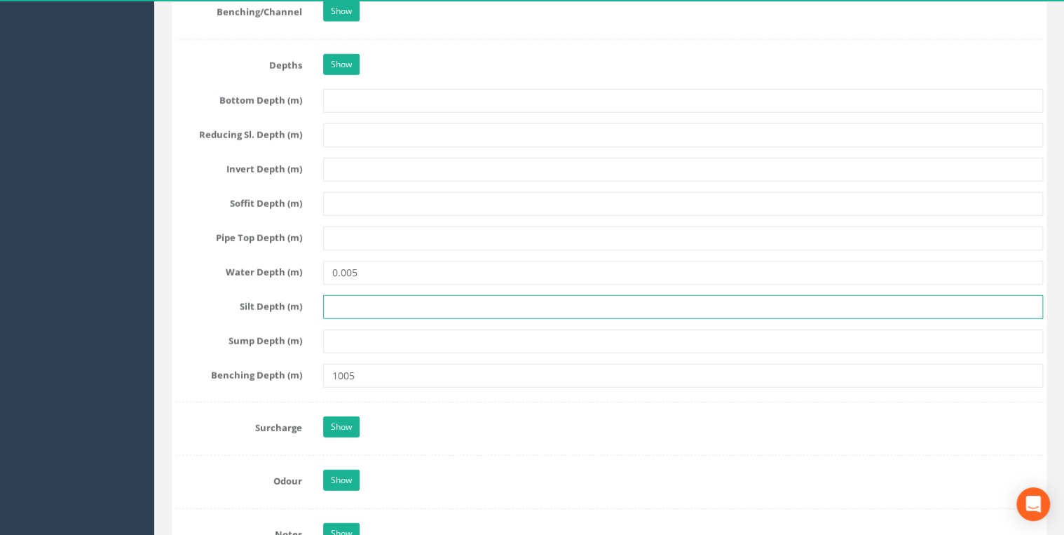
click at [375, 309] on input "text" at bounding box center [683, 307] width 720 height 24
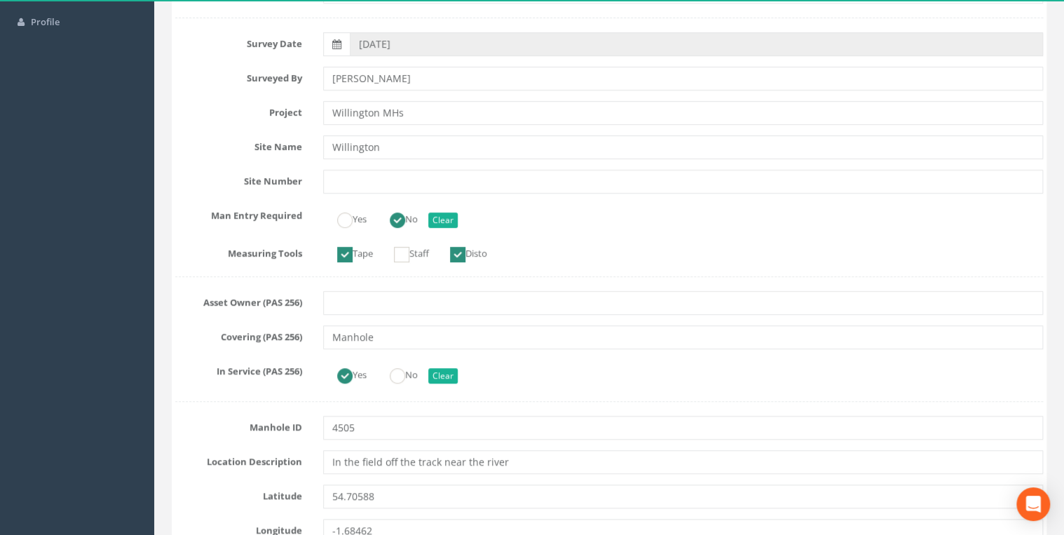
scroll to position [0, 0]
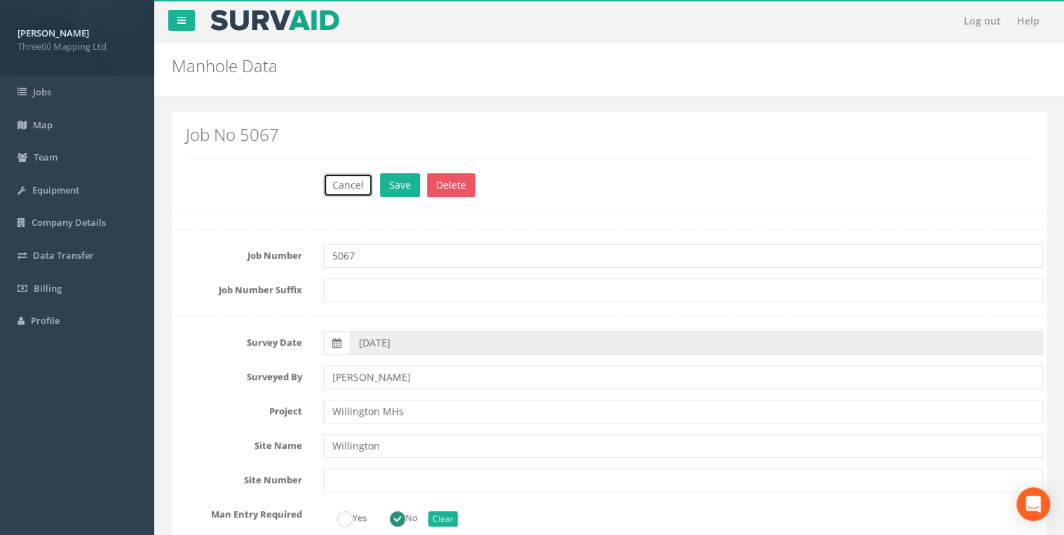
click at [358, 186] on button "Cancel" at bounding box center [348, 185] width 50 height 24
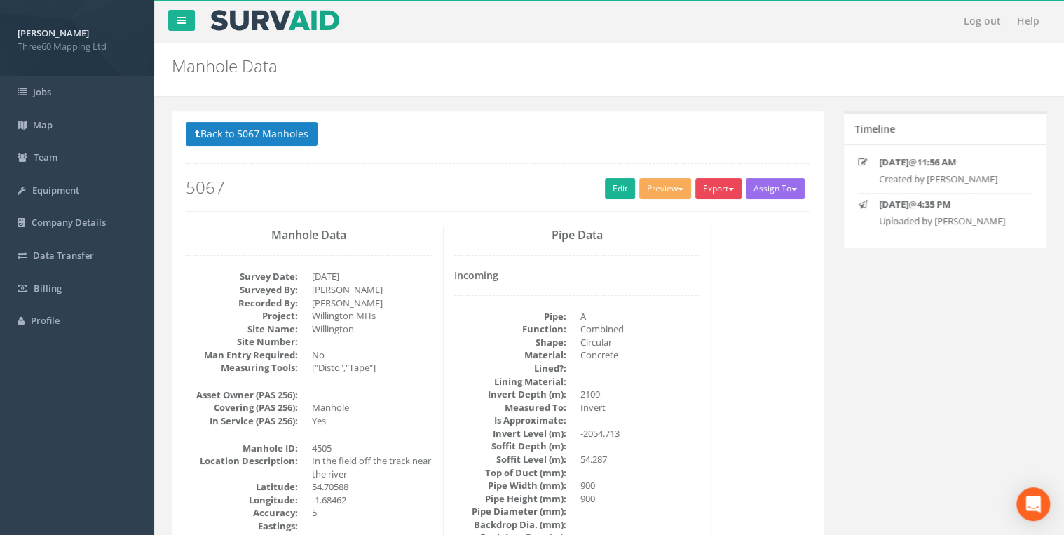
click at [726, 178] on button "Export" at bounding box center [718, 188] width 46 height 21
click at [698, 213] on link "360 Manhole" at bounding box center [690, 218] width 107 height 22
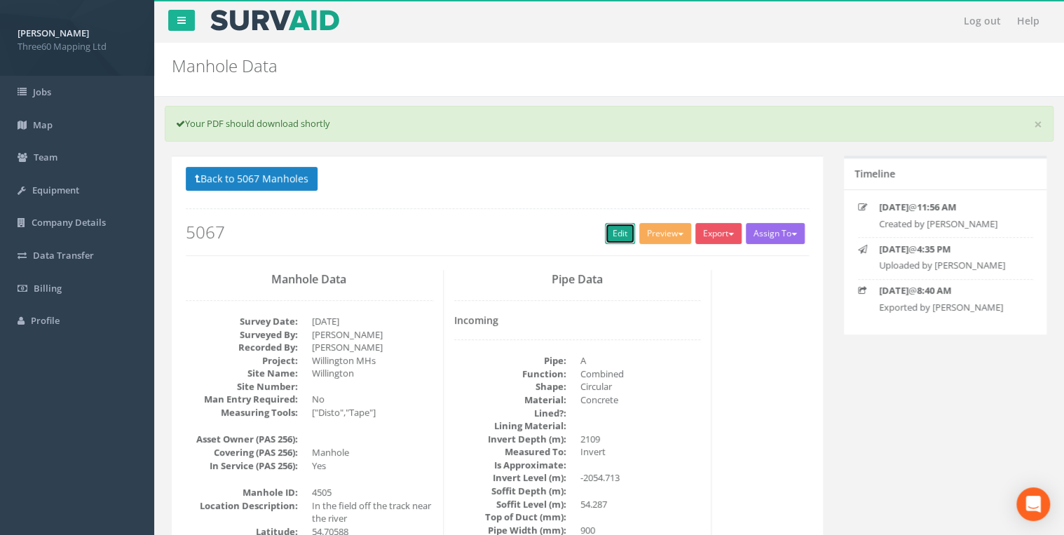
click at [614, 237] on link "Edit" at bounding box center [620, 233] width 30 height 21
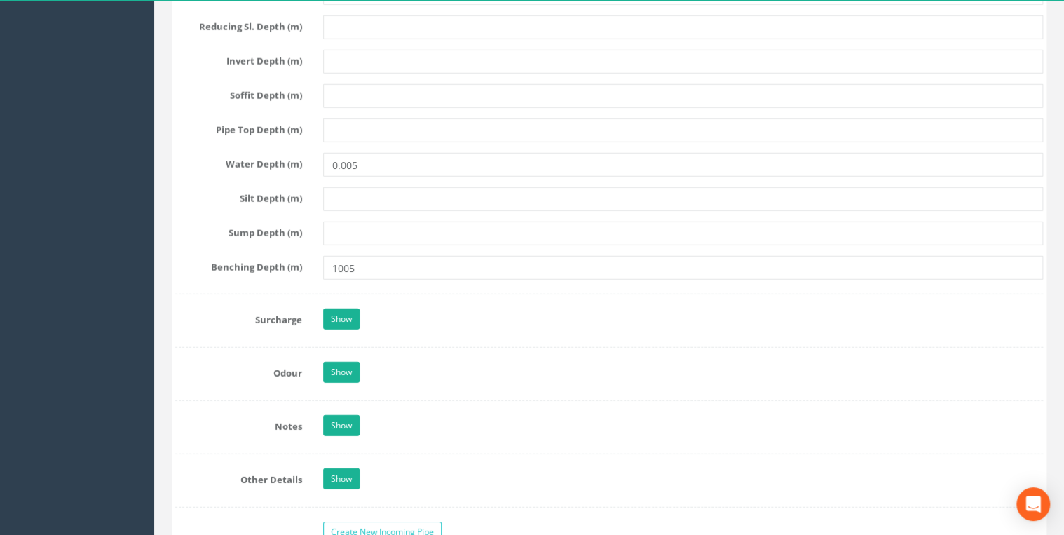
scroll to position [1944, 0]
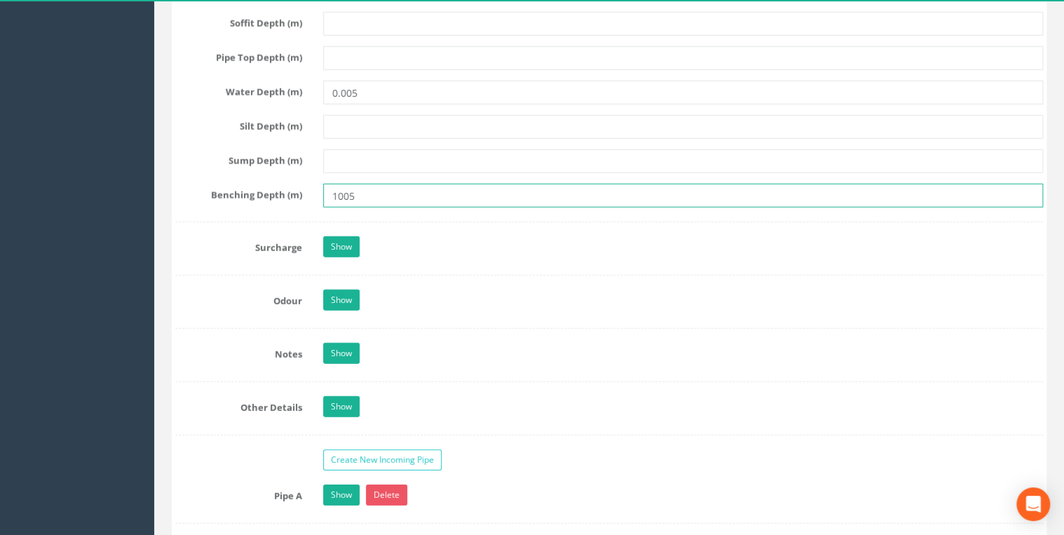
click at [337, 189] on input "1005" at bounding box center [683, 196] width 720 height 24
type input "1.005"
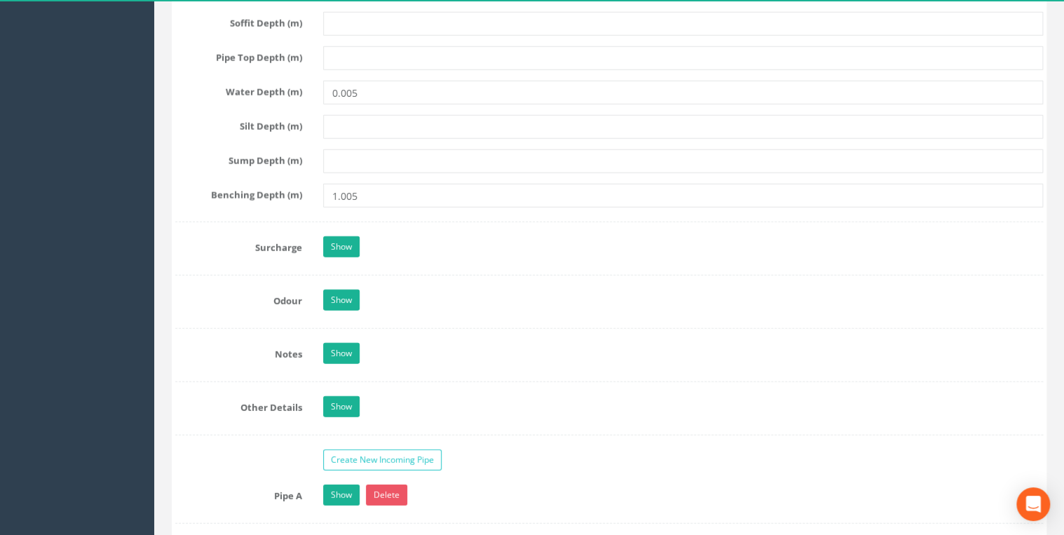
click at [504, 236] on div "Show" at bounding box center [683, 248] width 741 height 25
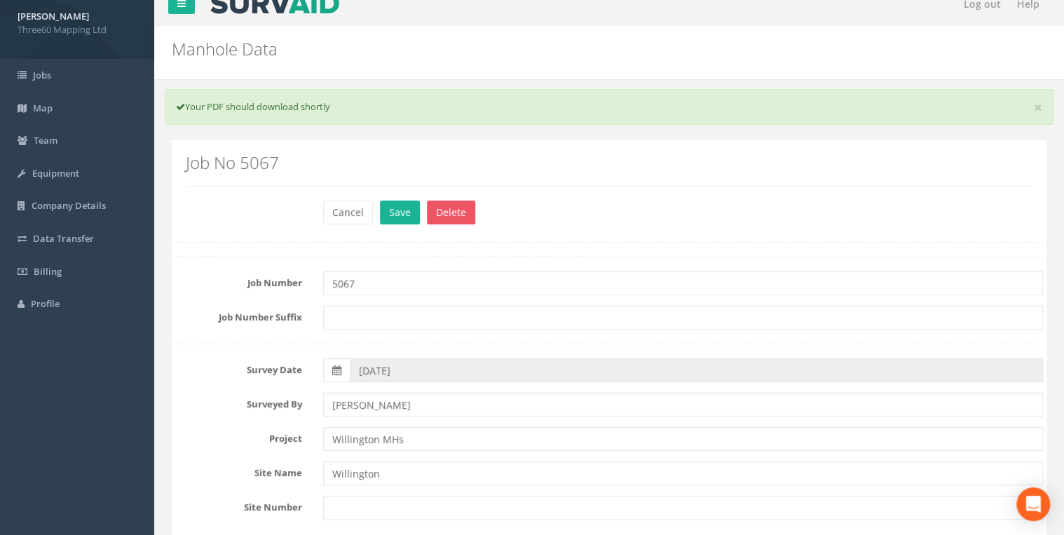
scroll to position [0, 0]
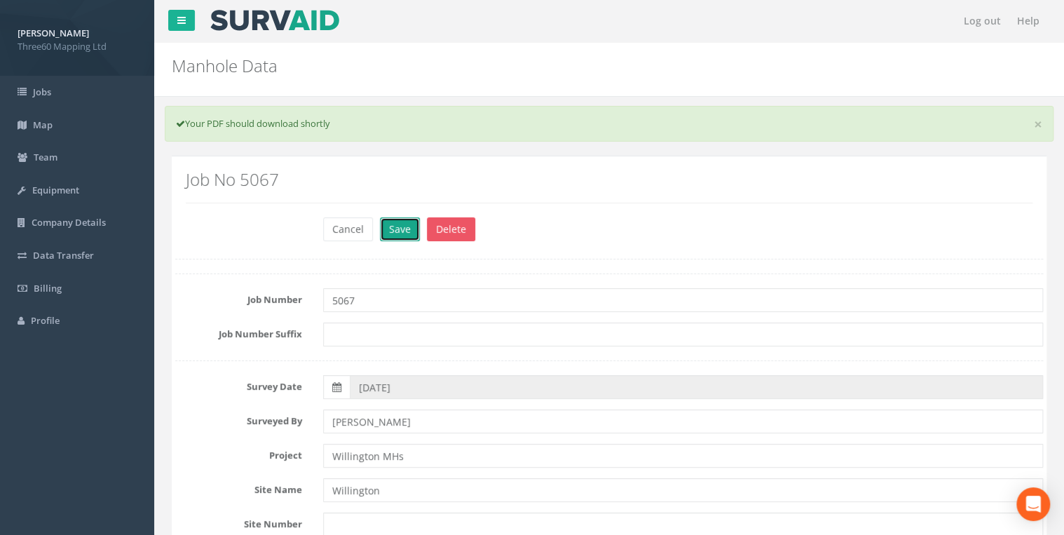
click at [391, 228] on button "Save" at bounding box center [400, 229] width 40 height 24
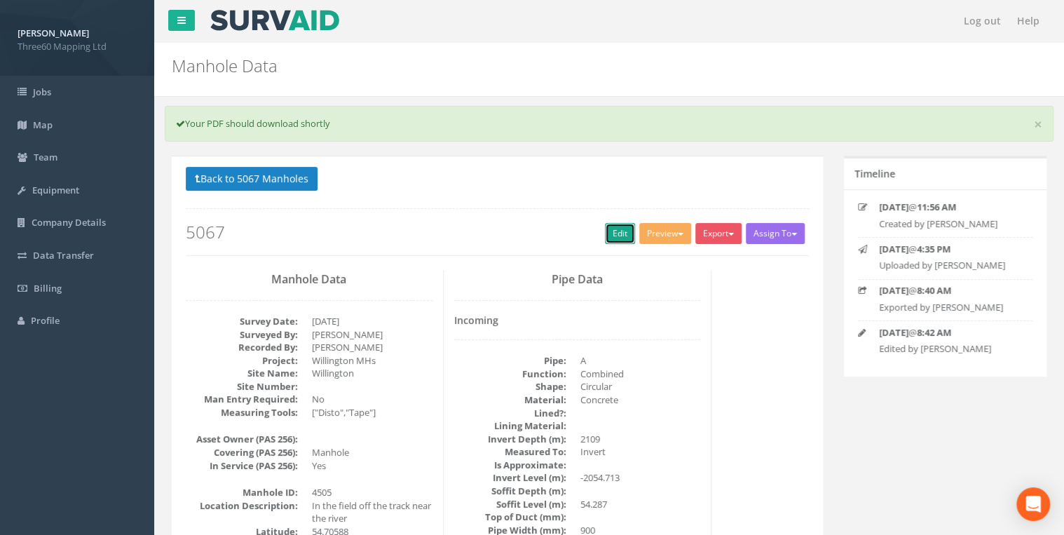
click at [616, 238] on link "Edit" at bounding box center [620, 233] width 30 height 21
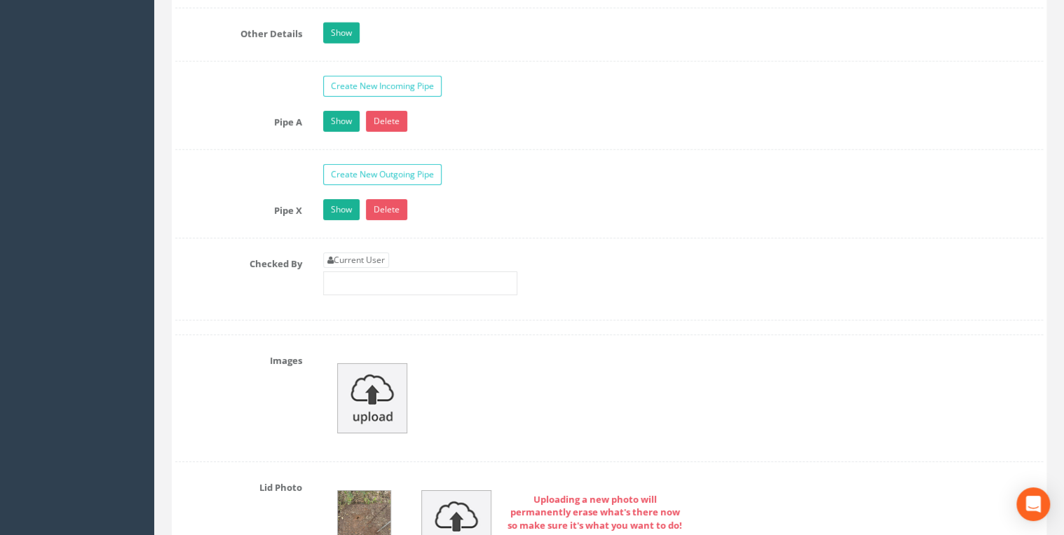
scroll to position [2243, 0]
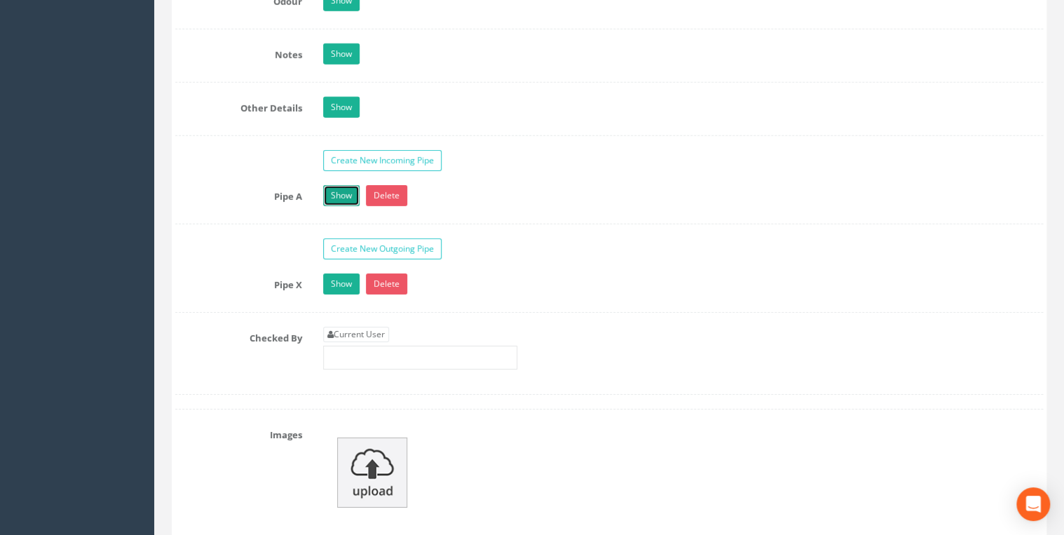
click at [340, 191] on link "Show" at bounding box center [341, 195] width 36 height 21
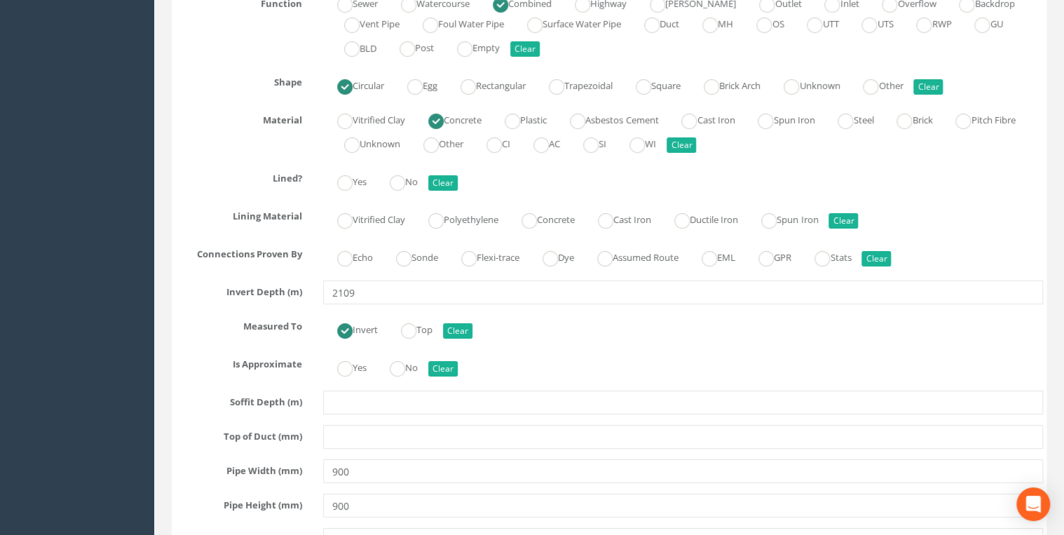
scroll to position [2617, 0]
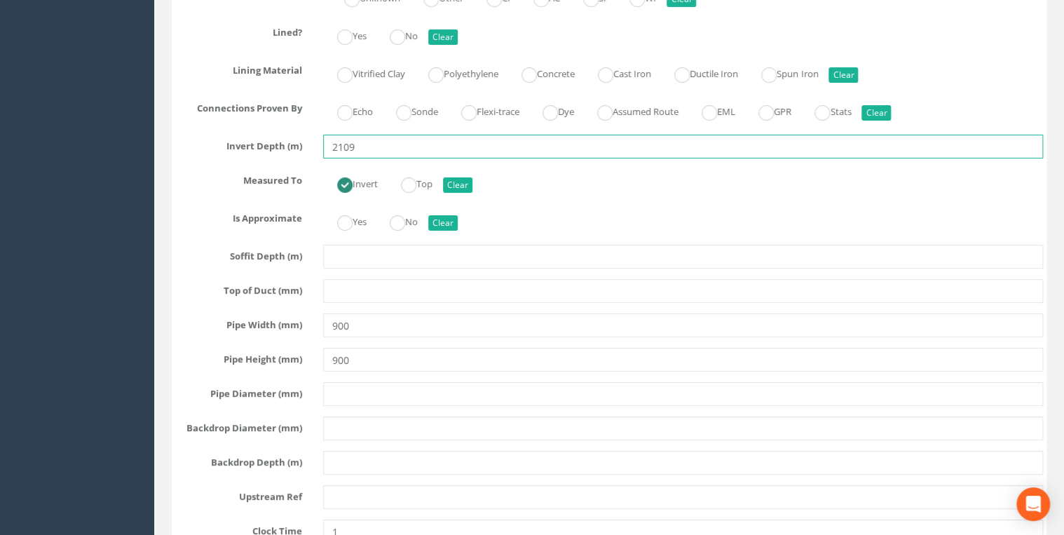
click at [337, 144] on input "2109" at bounding box center [683, 147] width 720 height 24
type input "2.109"
click at [671, 185] on div "Invert Top Clear" at bounding box center [683, 182] width 741 height 27
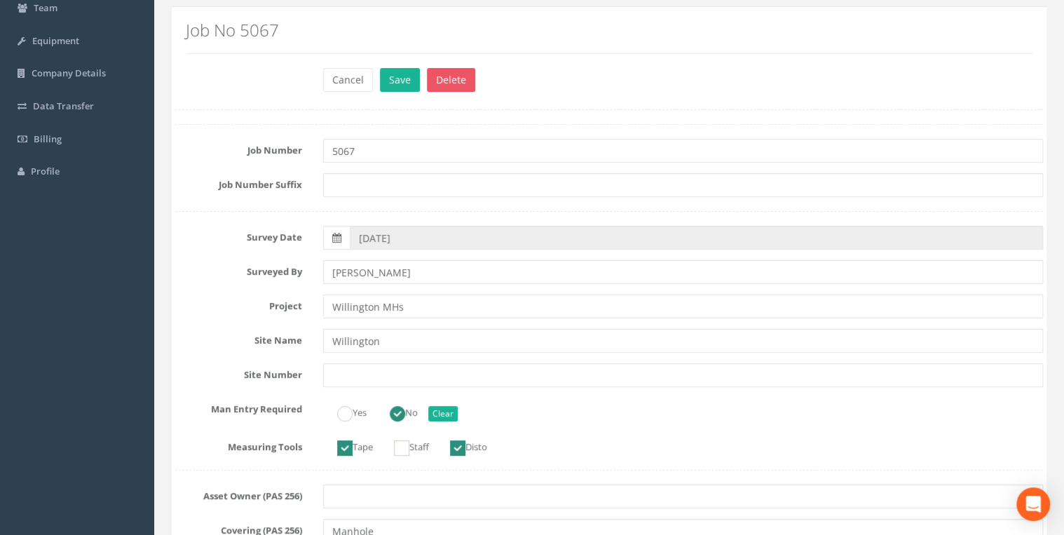
scroll to position [0, 0]
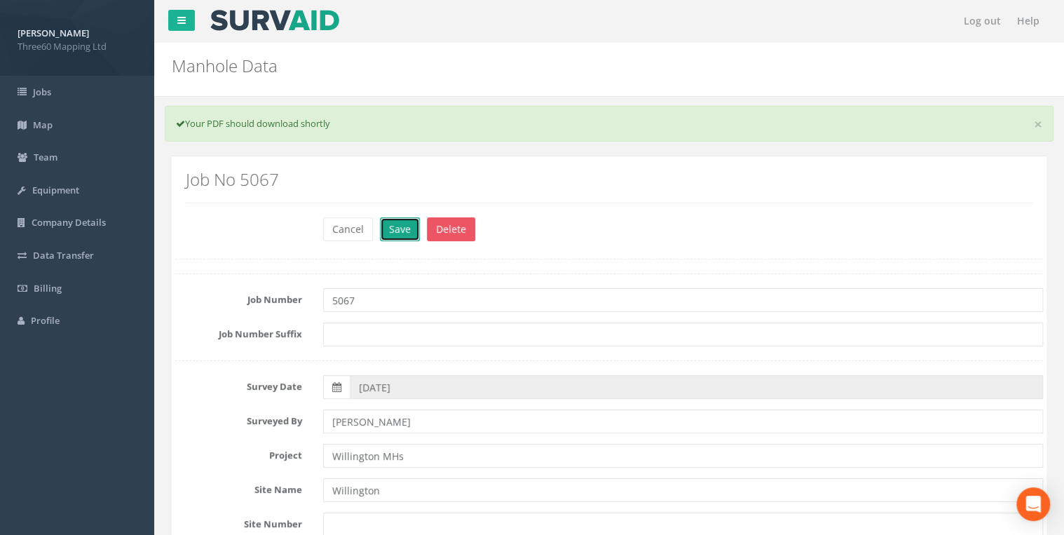
click at [398, 228] on button "Save" at bounding box center [400, 229] width 40 height 24
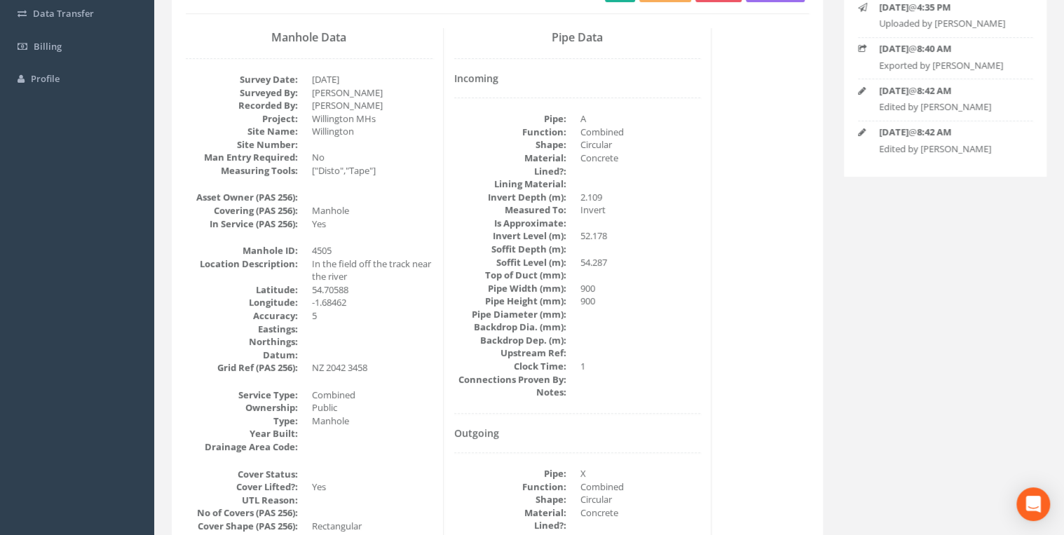
scroll to position [149, 0]
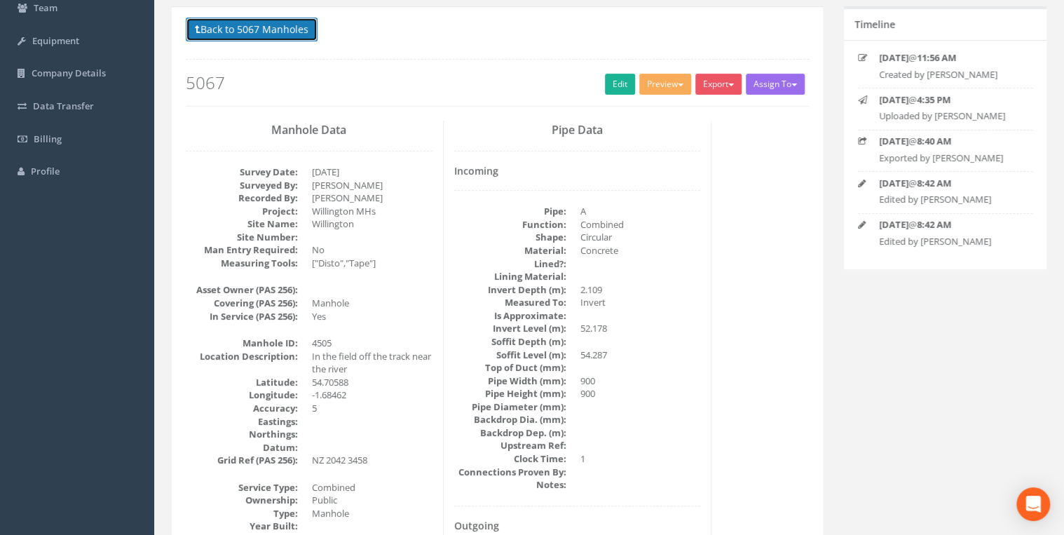
click at [270, 31] on button "Back to 5067 Manholes" at bounding box center [252, 30] width 132 height 24
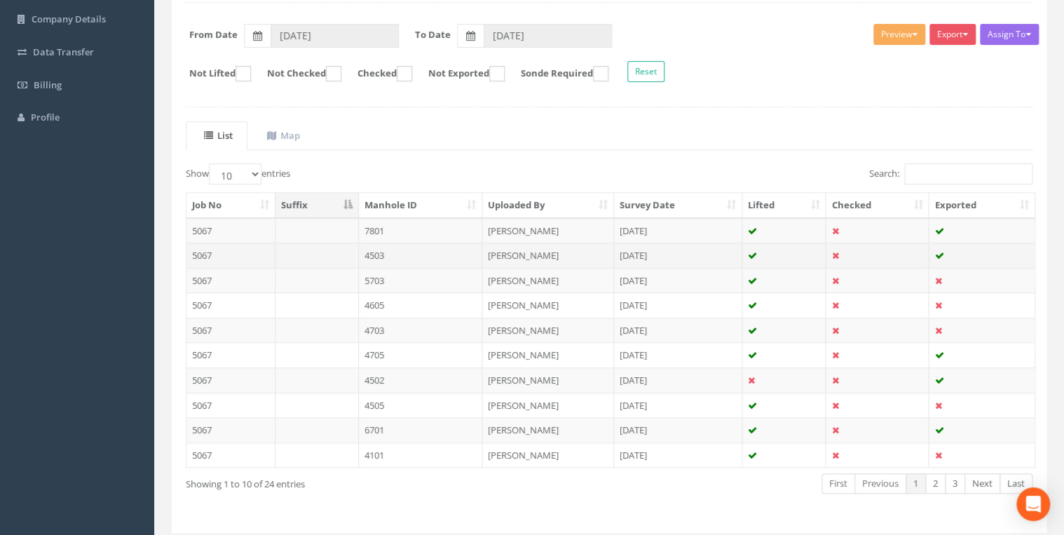
scroll to position [243, 0]
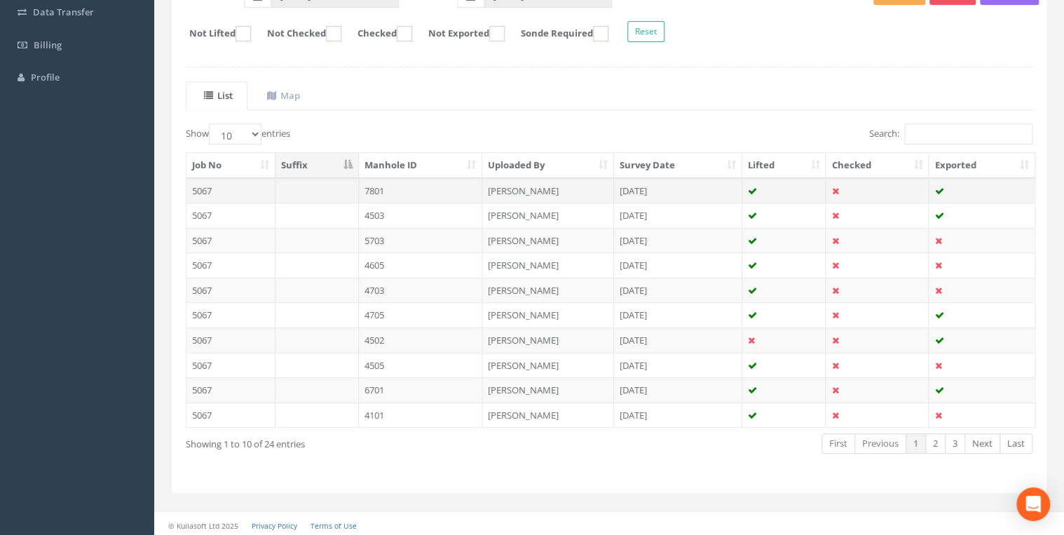
click at [351, 190] on td at bounding box center [317, 190] width 83 height 25
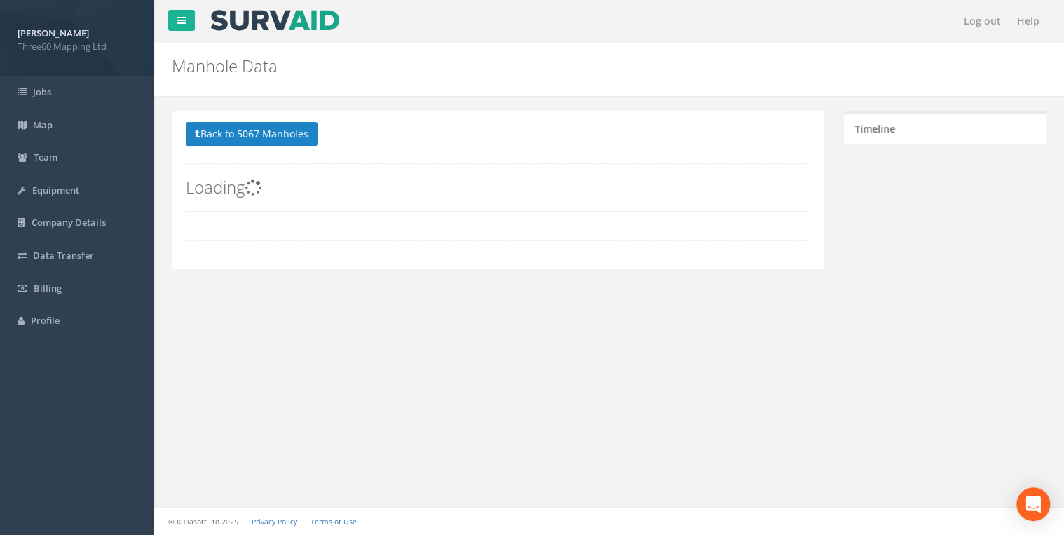
scroll to position [0, 0]
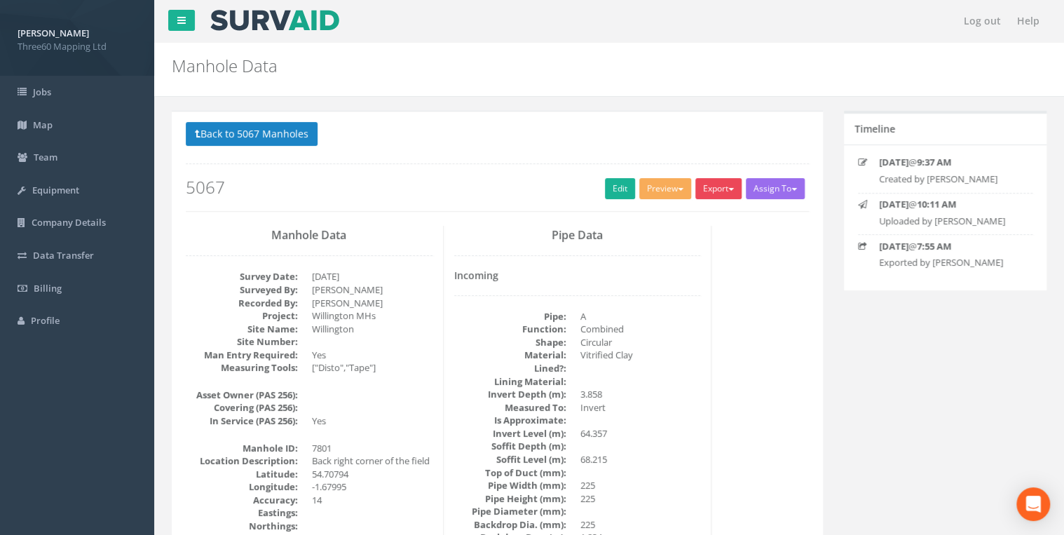
click at [715, 193] on button "Export" at bounding box center [718, 188] width 46 height 21
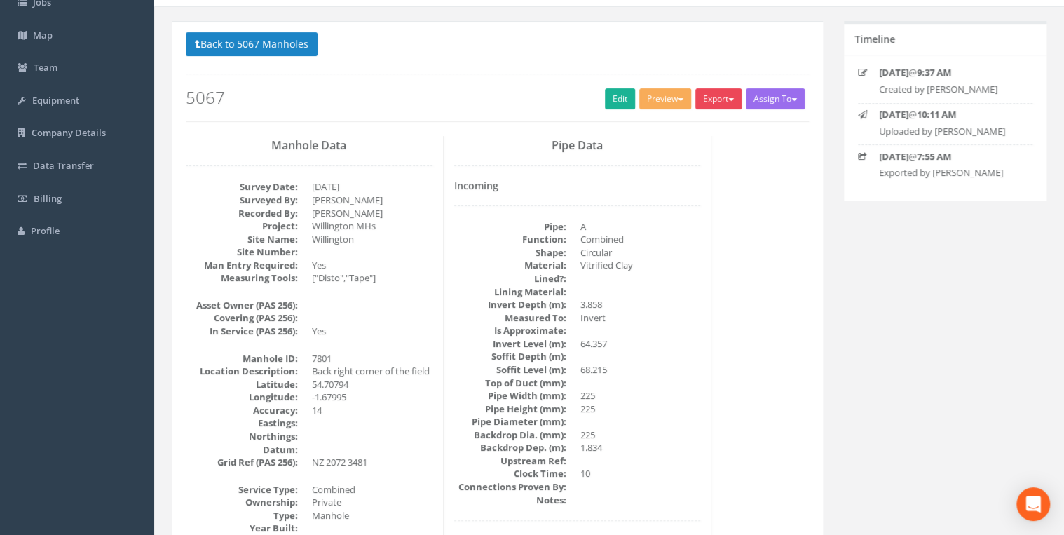
scroll to position [74, 0]
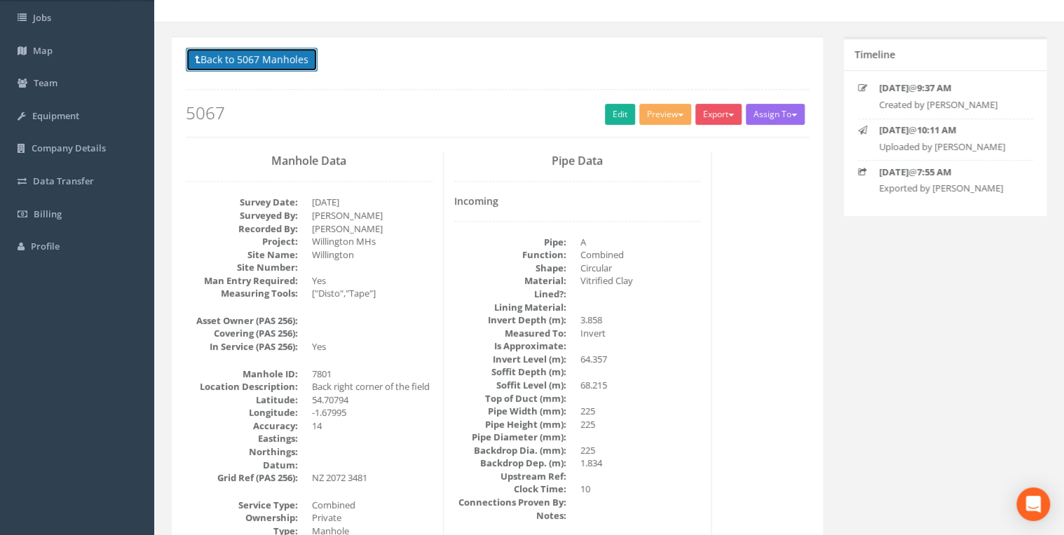
click at [250, 59] on button "Back to 5067 Manholes" at bounding box center [252, 60] width 132 height 24
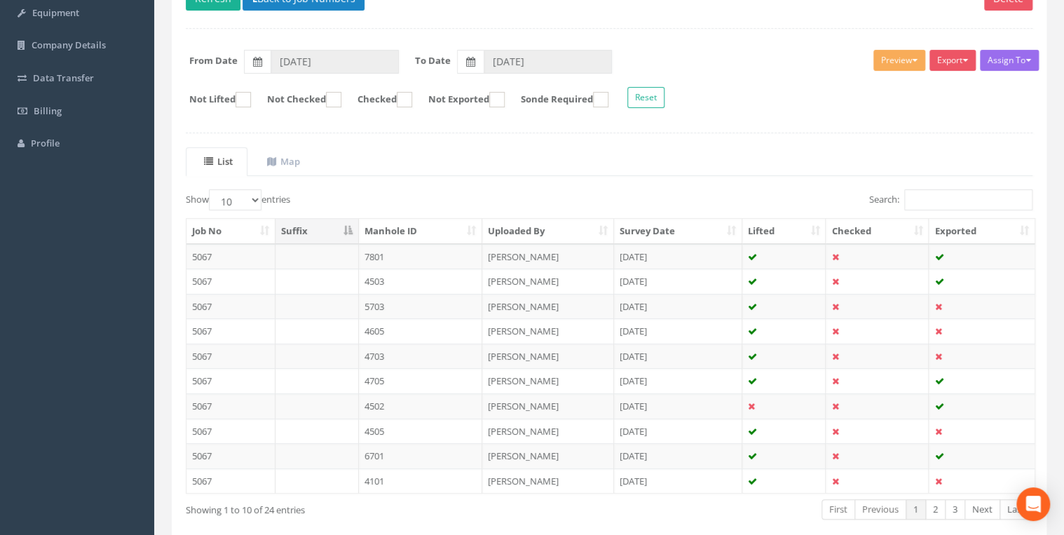
scroll to position [243, 0]
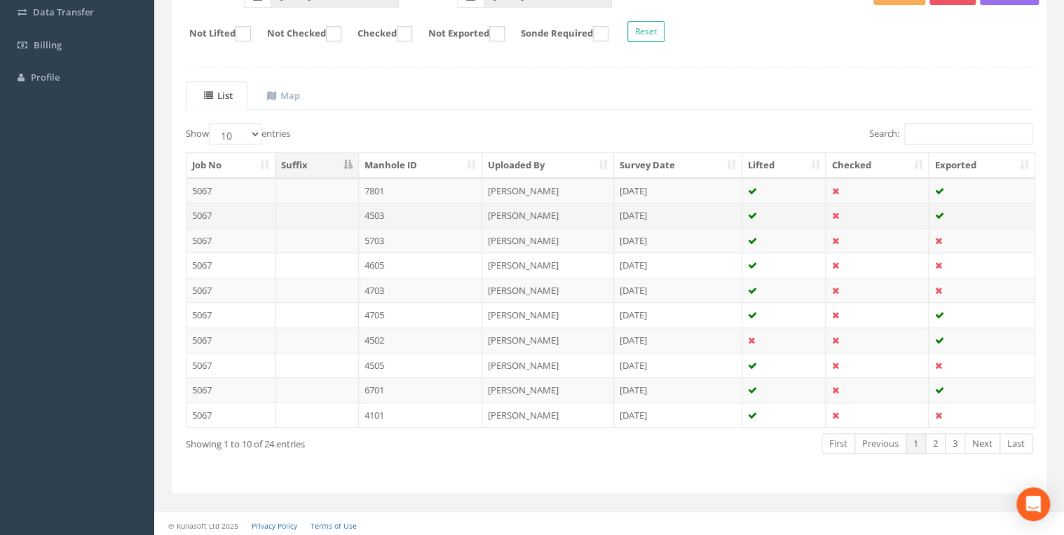
click at [401, 208] on td "4503" at bounding box center [421, 215] width 124 height 25
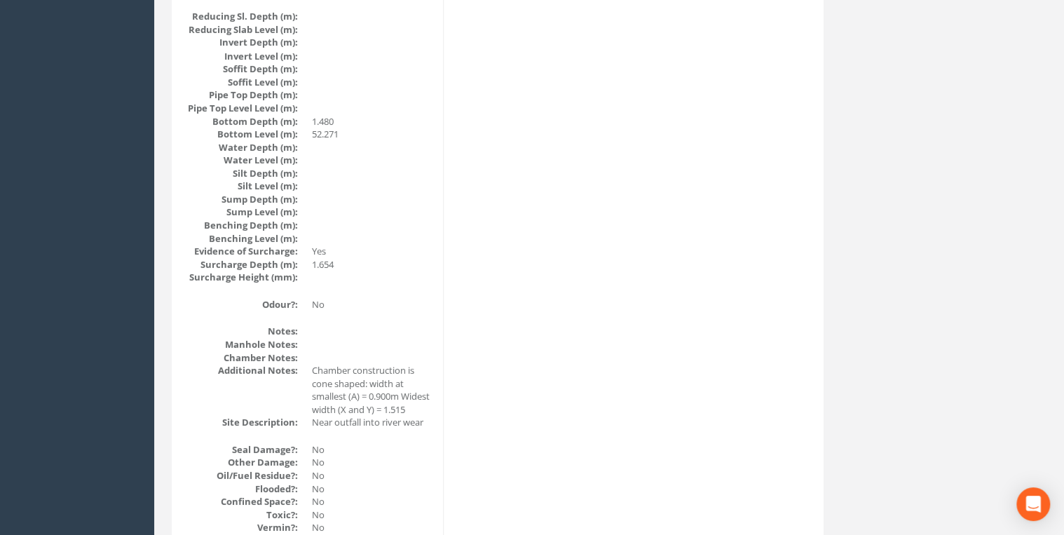
scroll to position [1495, 0]
